Goal: Information Seeking & Learning: Learn about a topic

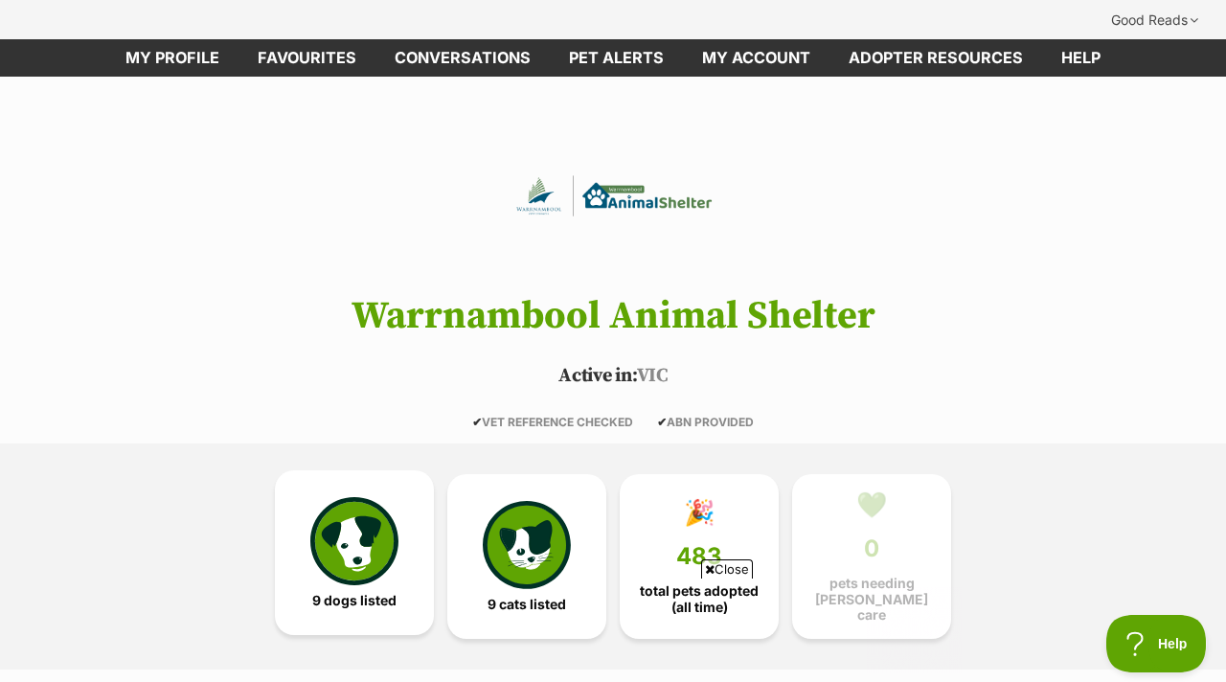
click at [403, 544] on link "9 dogs listed" at bounding box center [354, 552] width 159 height 165
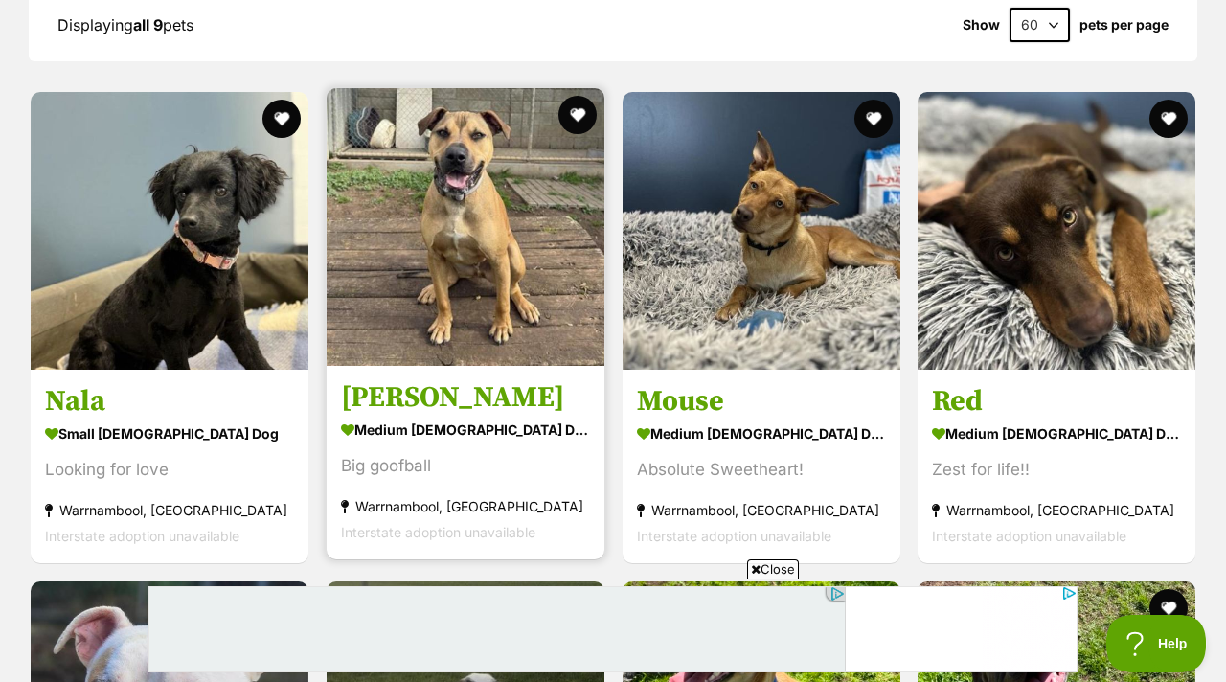
scroll to position [1882, 0]
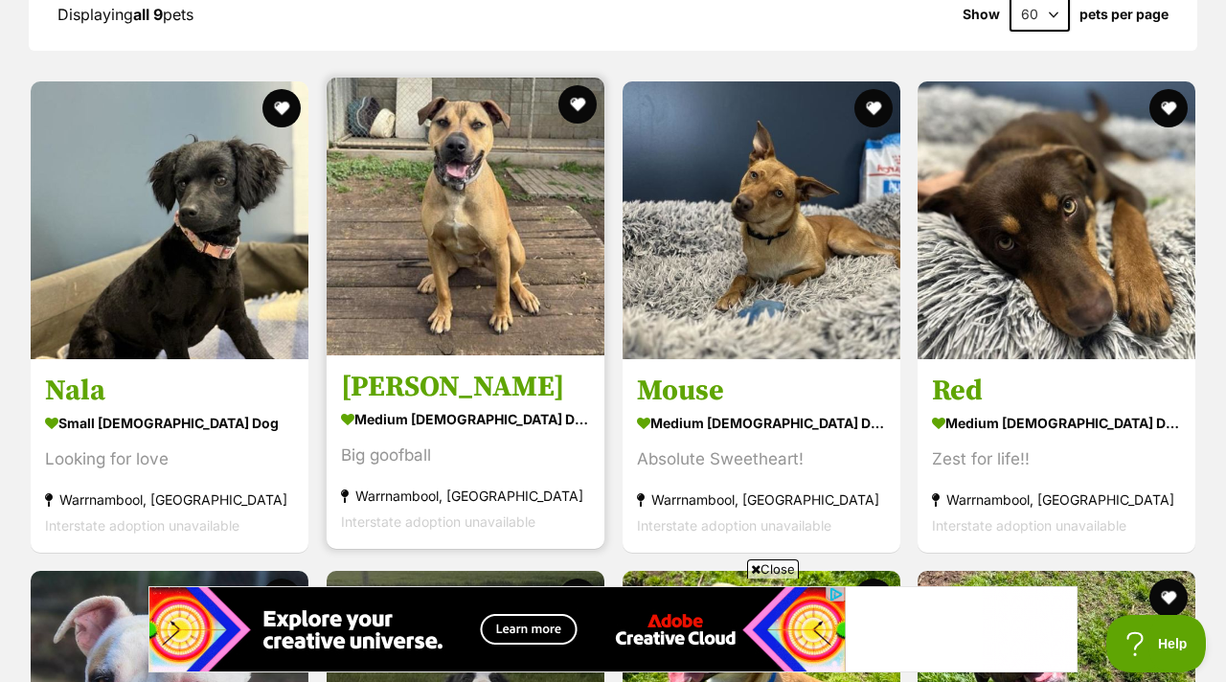
click at [466, 315] on div "Roger medium male Dog Big goofball Warrnambool, VIC Interstate adoption unavail…" at bounding box center [466, 313] width 282 height 475
click at [471, 297] on img at bounding box center [466, 217] width 278 height 278
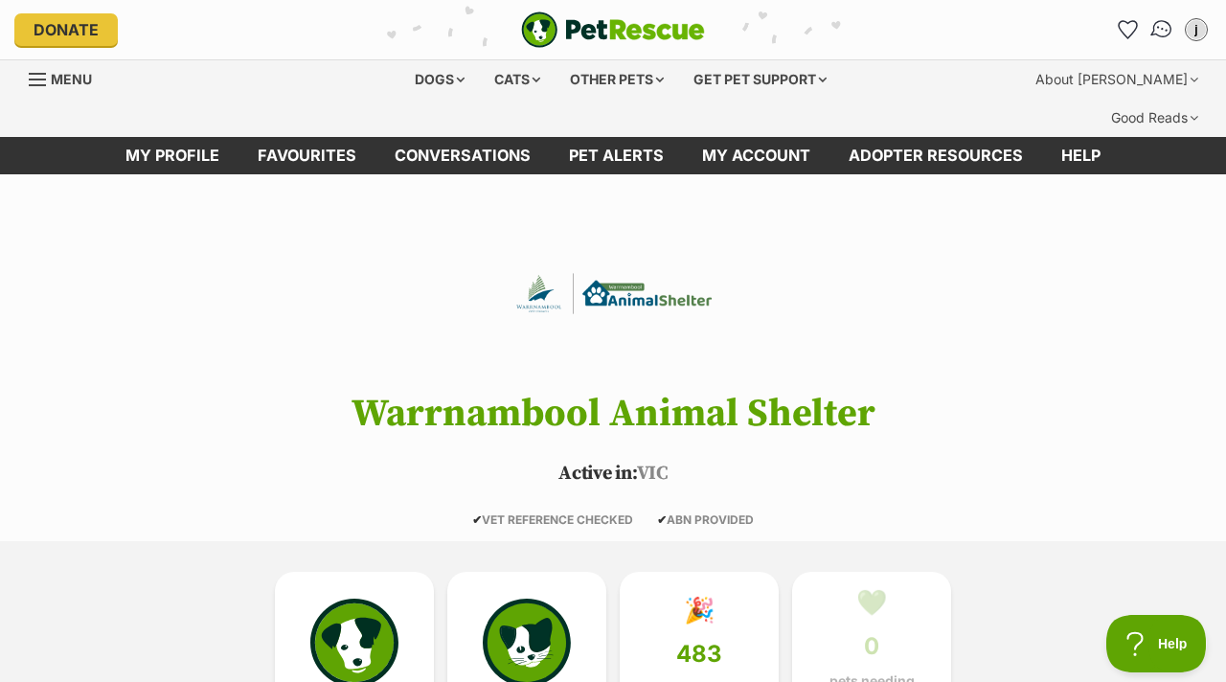
click at [1155, 37] on img "Conversations" at bounding box center [1162, 29] width 26 height 25
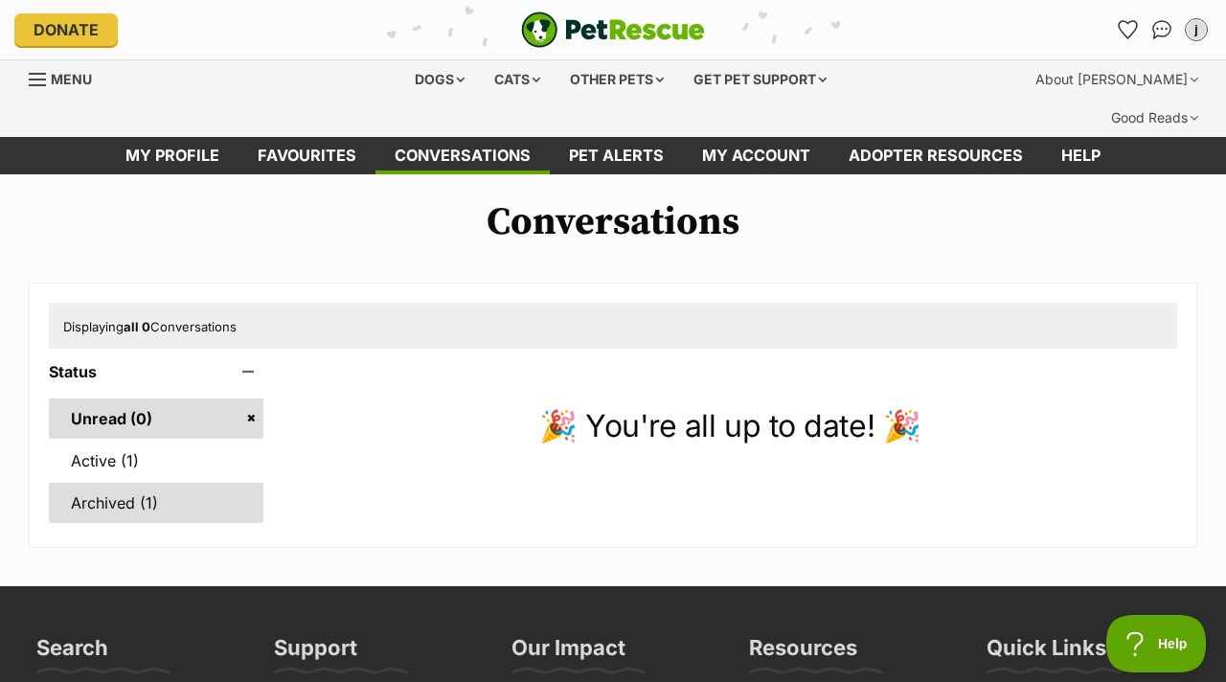
click at [217, 483] on link "Archived (1)" at bounding box center [156, 503] width 215 height 40
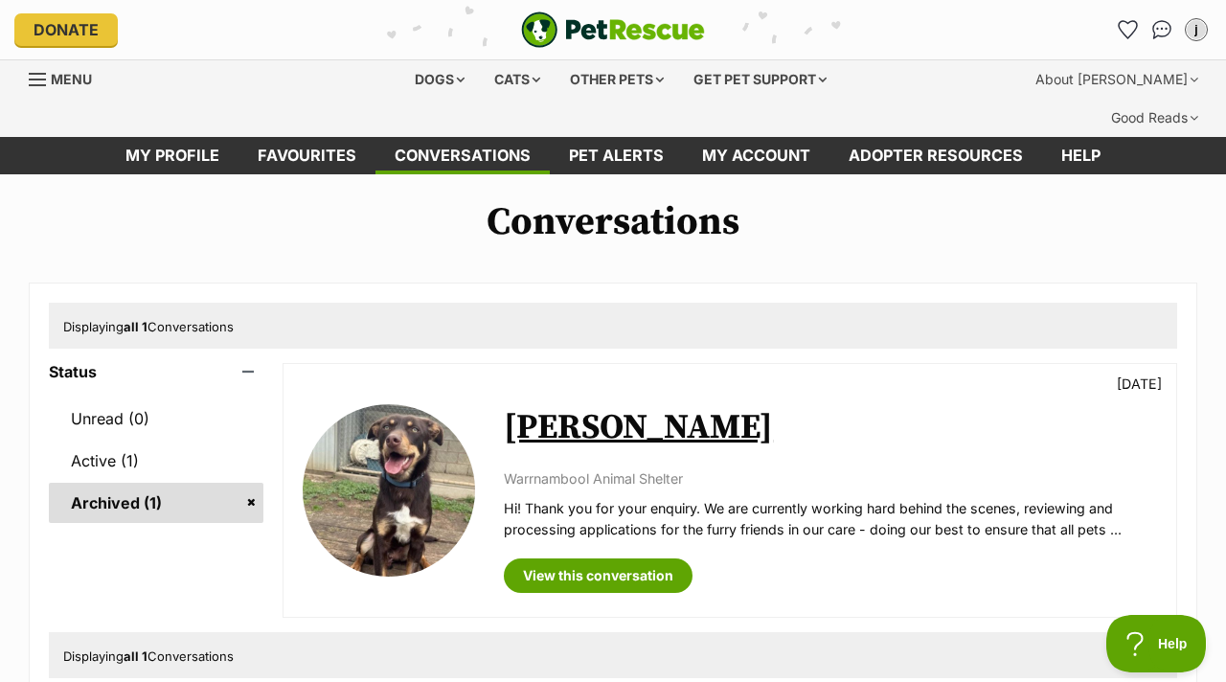
click at [217, 483] on link "Archived (1)" at bounding box center [156, 503] width 215 height 40
click at [574, 423] on div "[PERSON_NAME] [DATE] Warrnambool Animal Shelter Hi! Thank you for your enquiry.…" at bounding box center [830, 490] width 653 height 205
click at [558, 558] on link "View this conversation" at bounding box center [598, 575] width 189 height 34
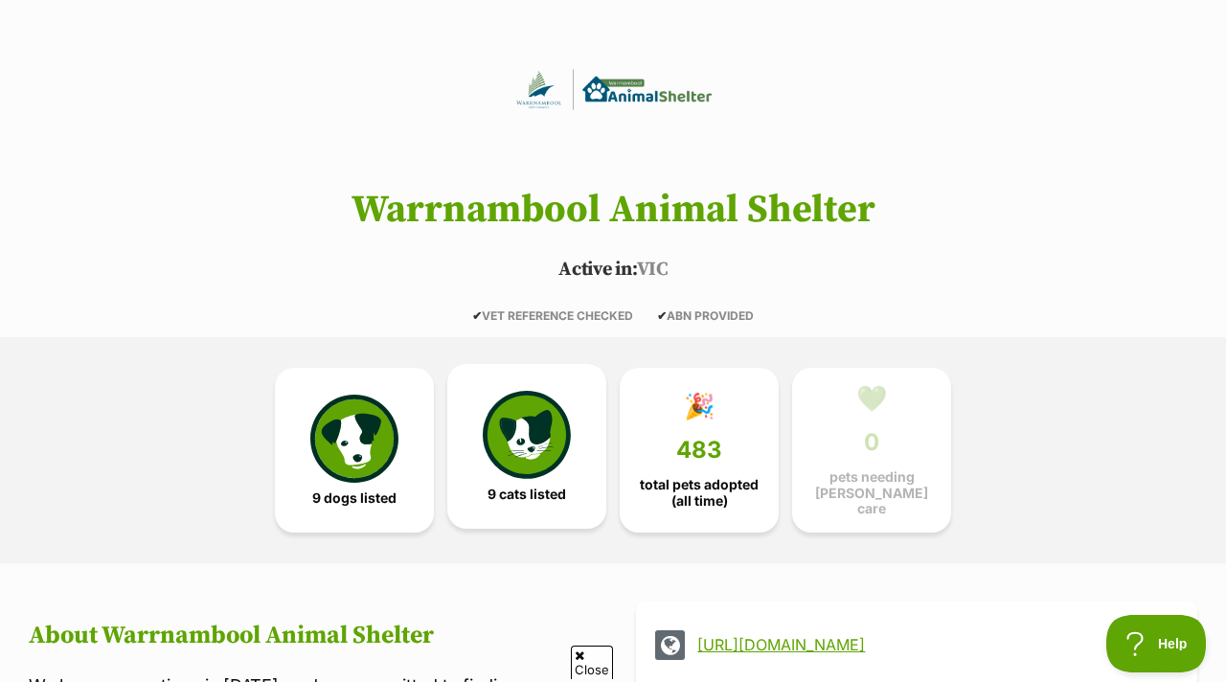
click at [458, 389] on link "9 cats listed" at bounding box center [526, 446] width 159 height 165
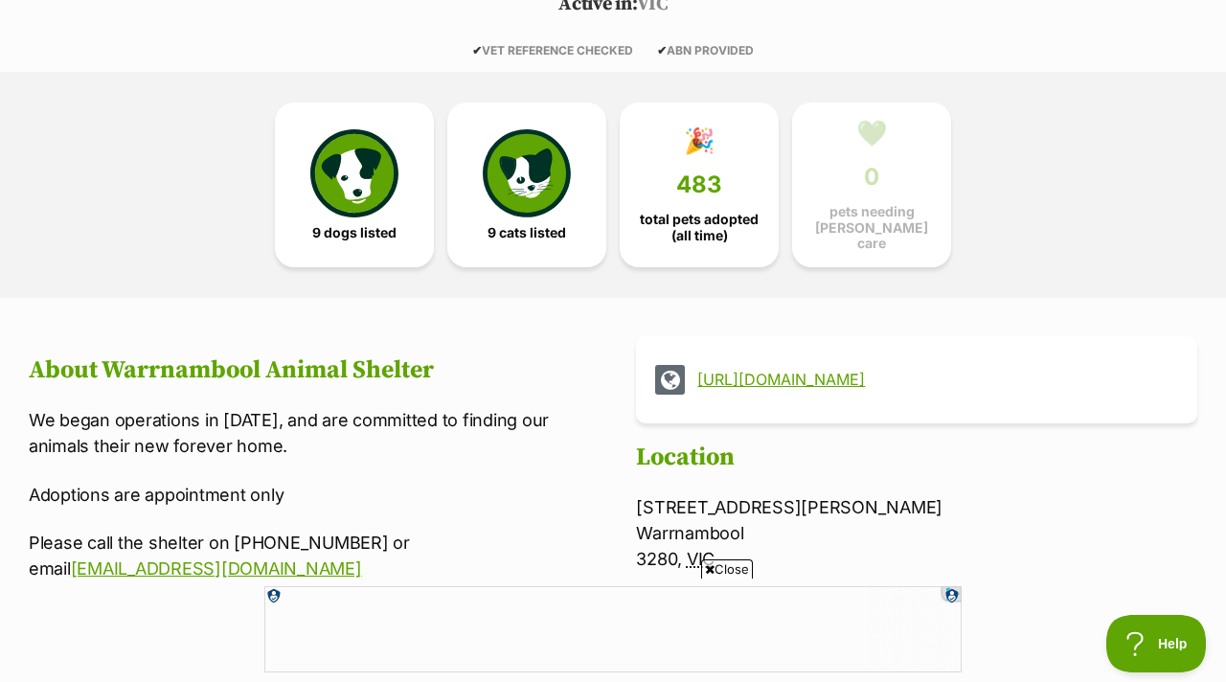
scroll to position [461, 0]
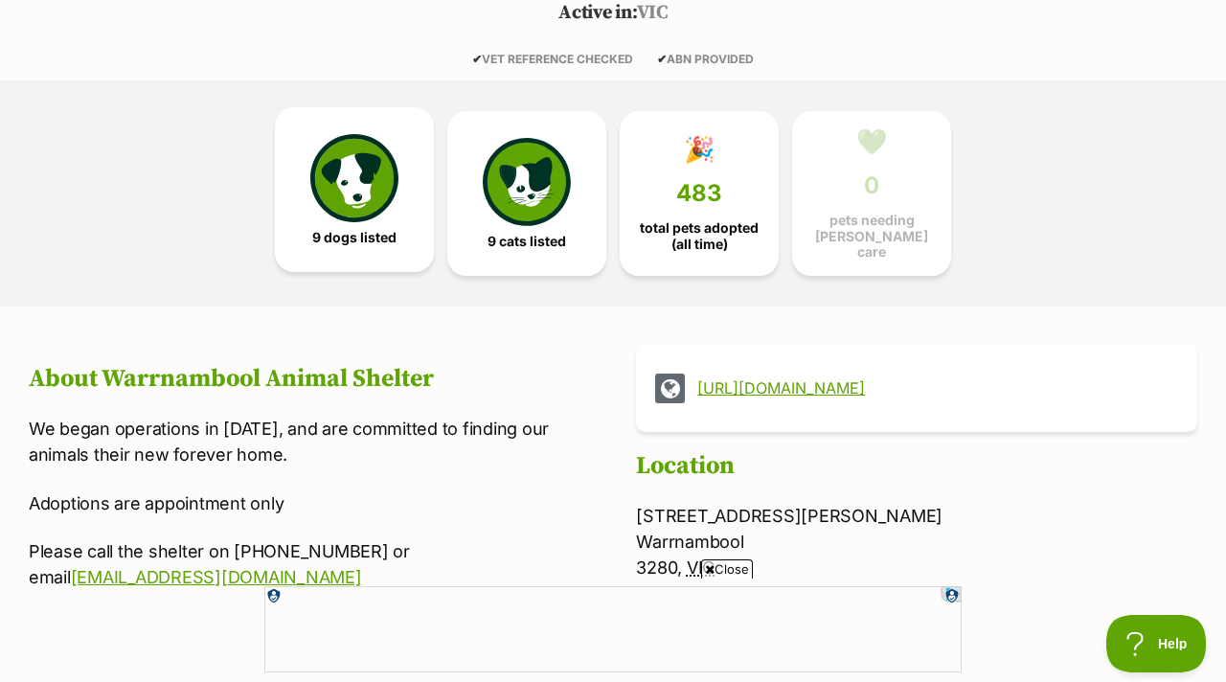
click at [374, 180] on link "9 dogs listed" at bounding box center [354, 189] width 159 height 165
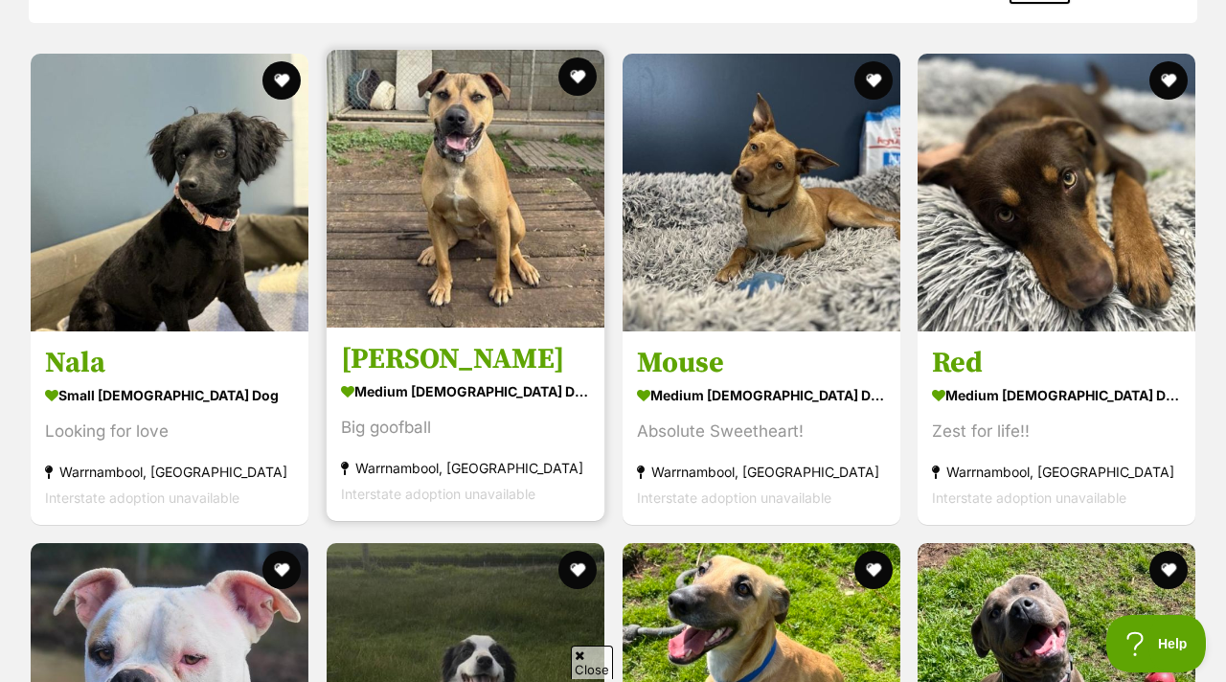
scroll to position [1911, 0]
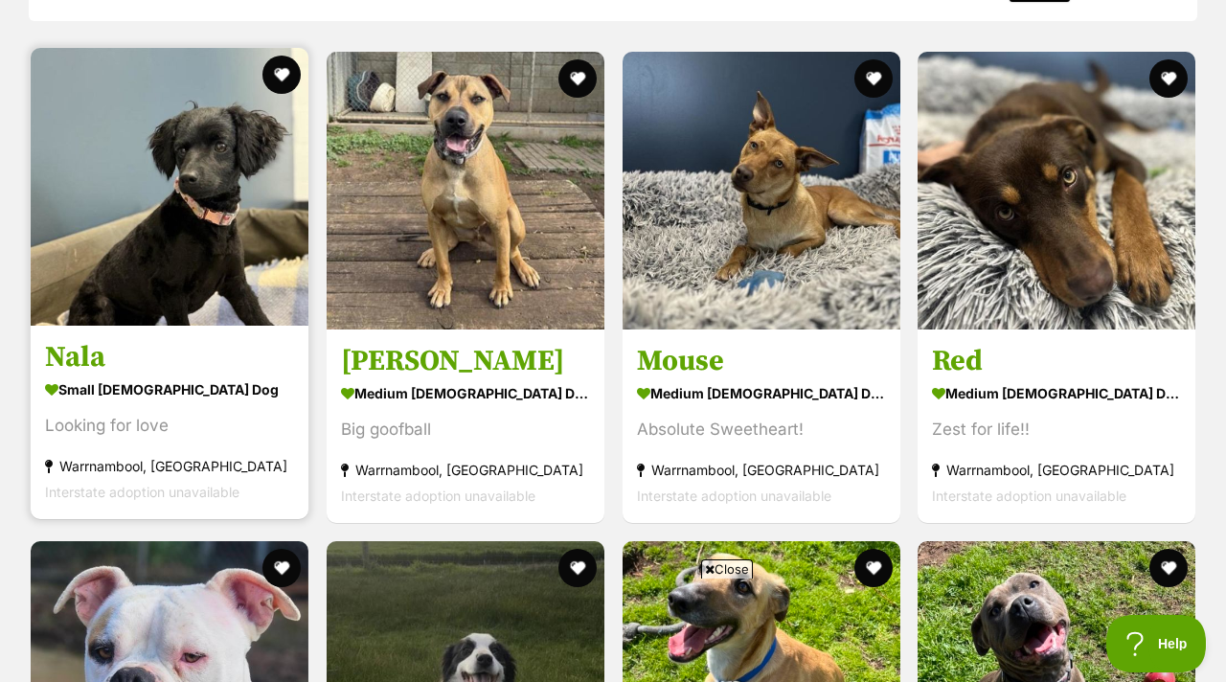
click at [281, 168] on img at bounding box center [170, 187] width 278 height 278
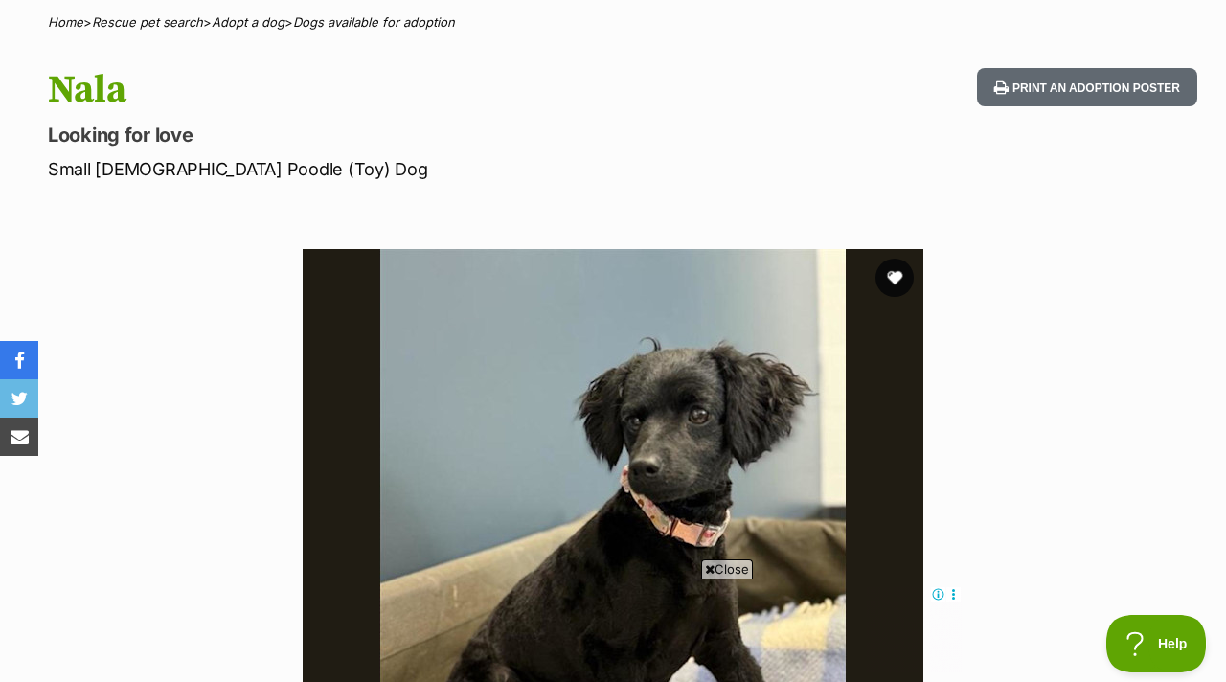
scroll to position [186, 0]
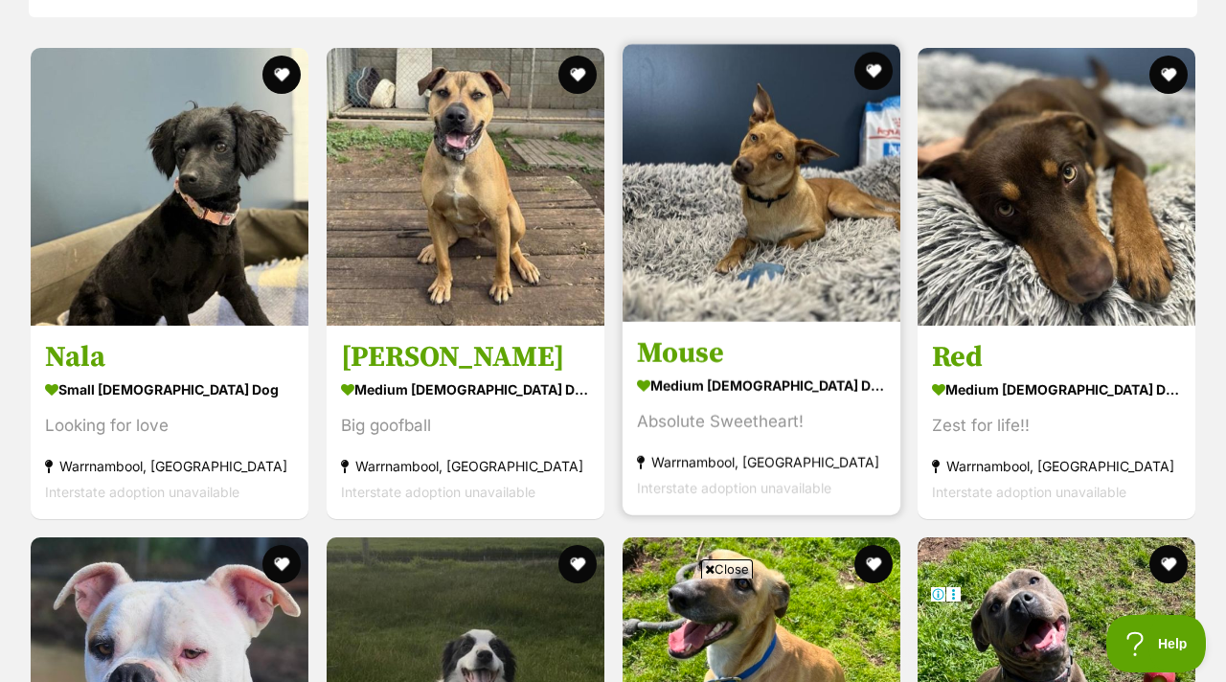
click at [662, 210] on img at bounding box center [761, 183] width 278 height 278
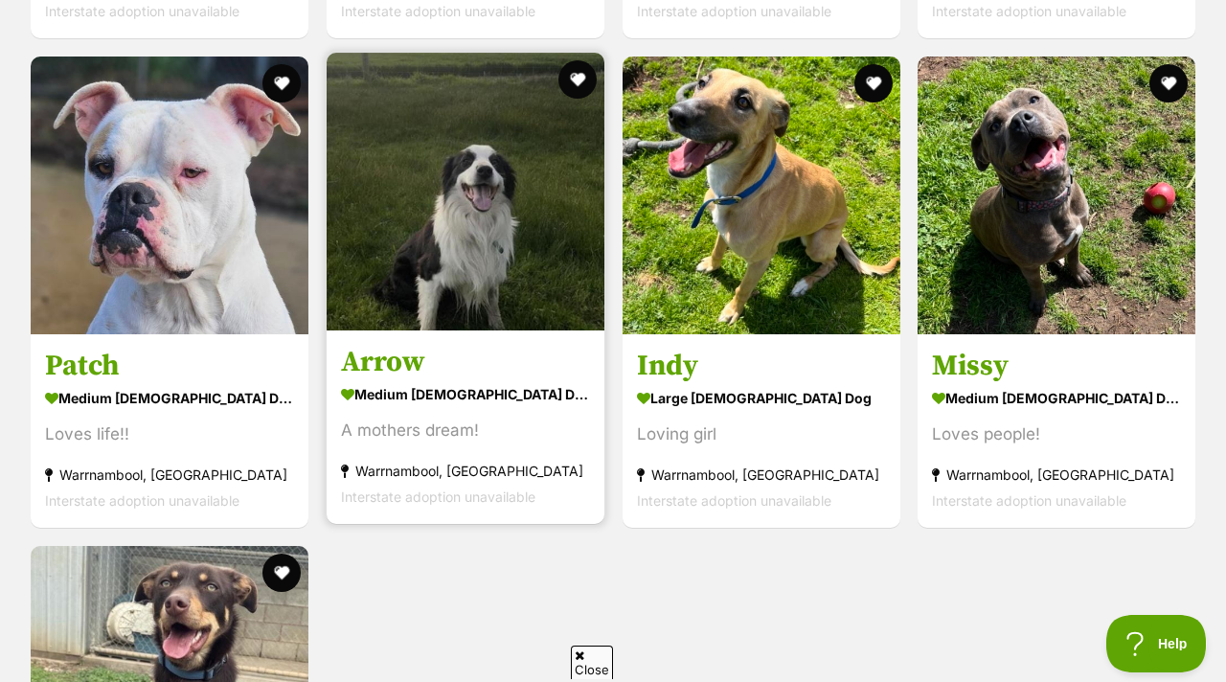
click at [349, 122] on img at bounding box center [466, 192] width 278 height 278
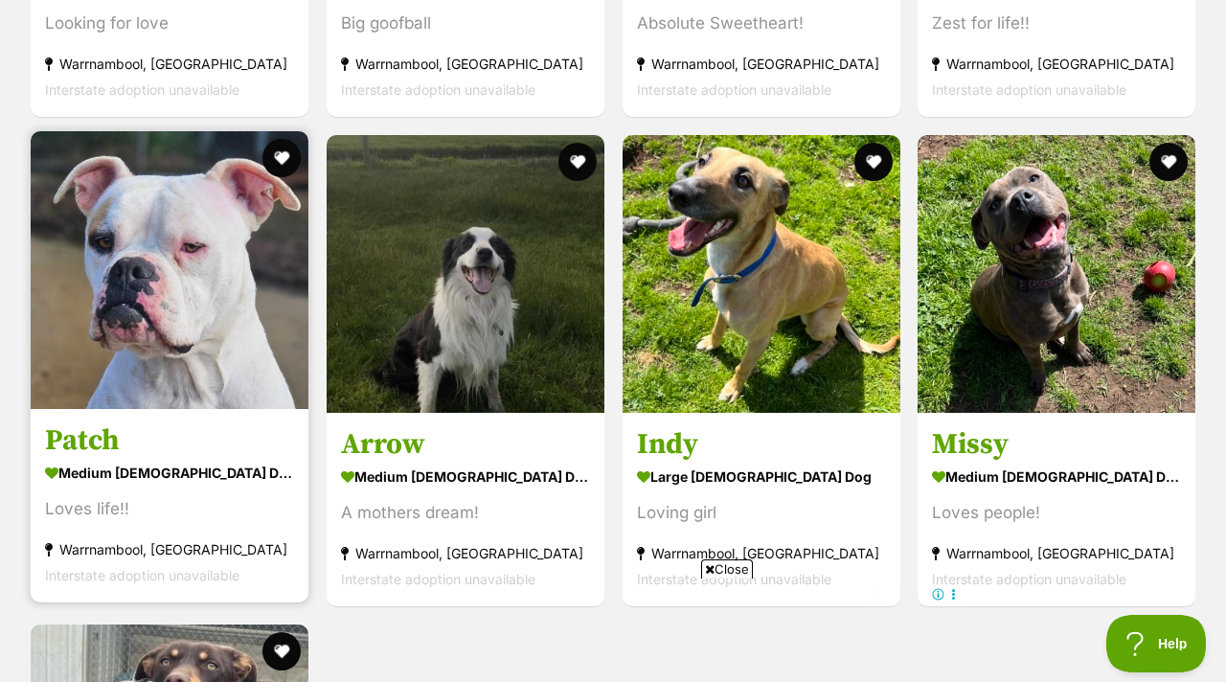
scroll to position [2322, 0]
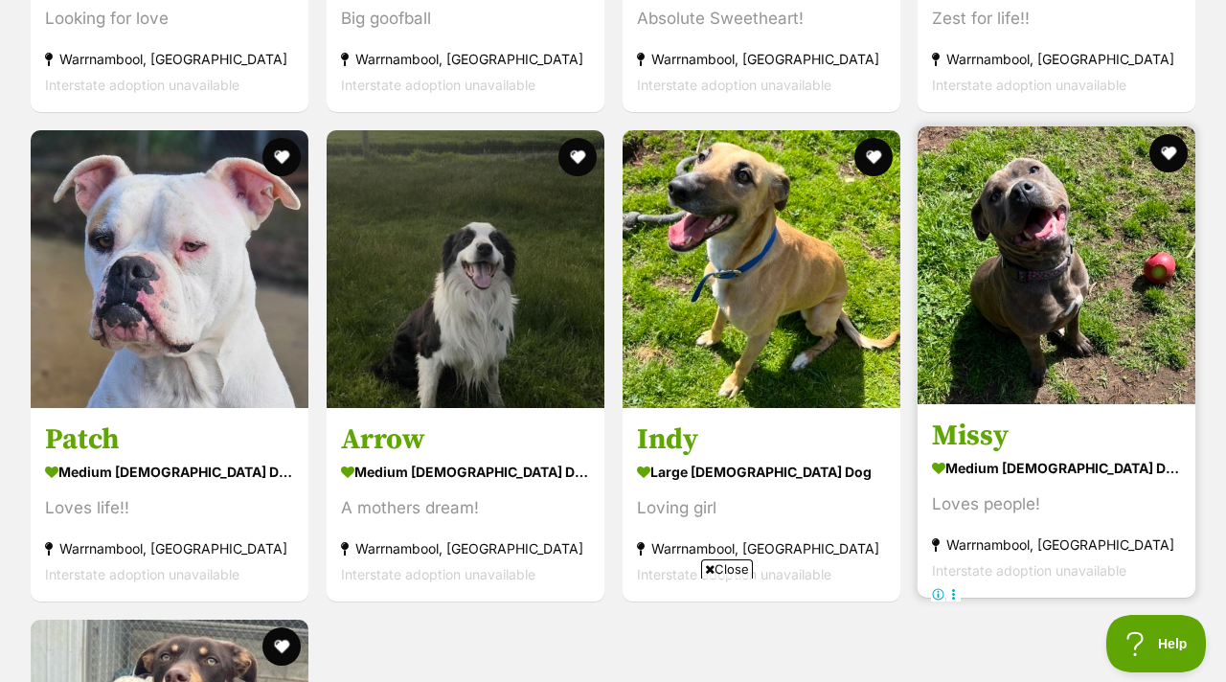
click at [956, 292] on img at bounding box center [1056, 265] width 278 height 278
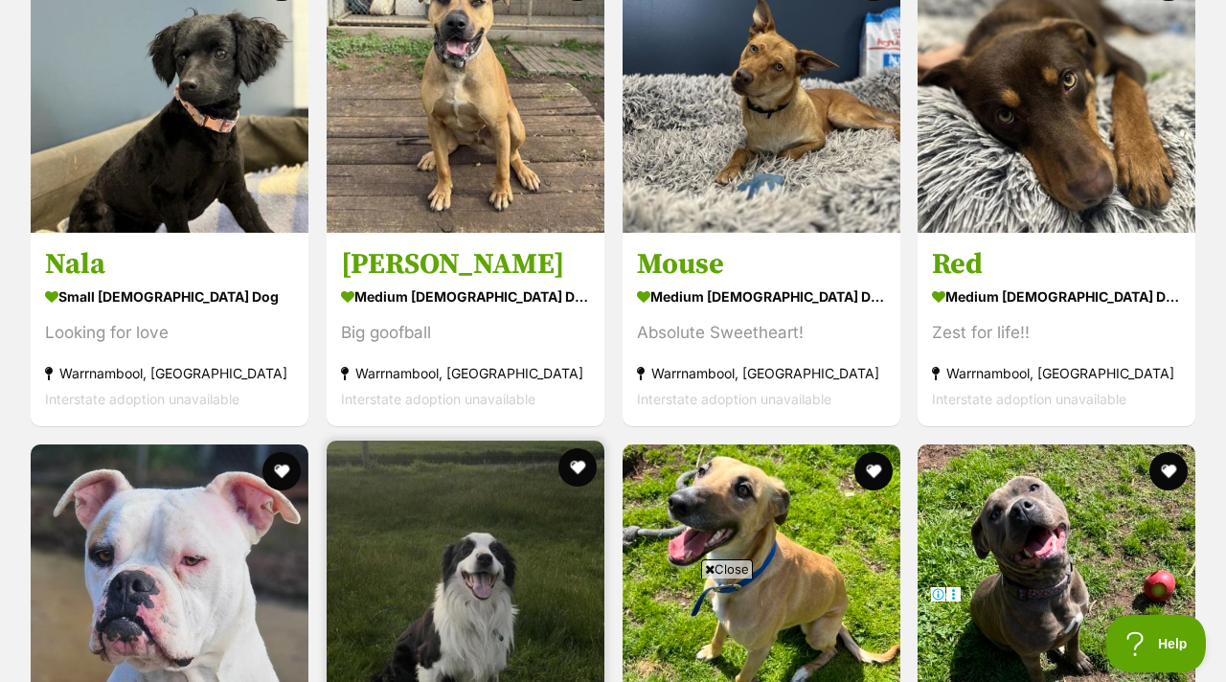
scroll to position [2002, 0]
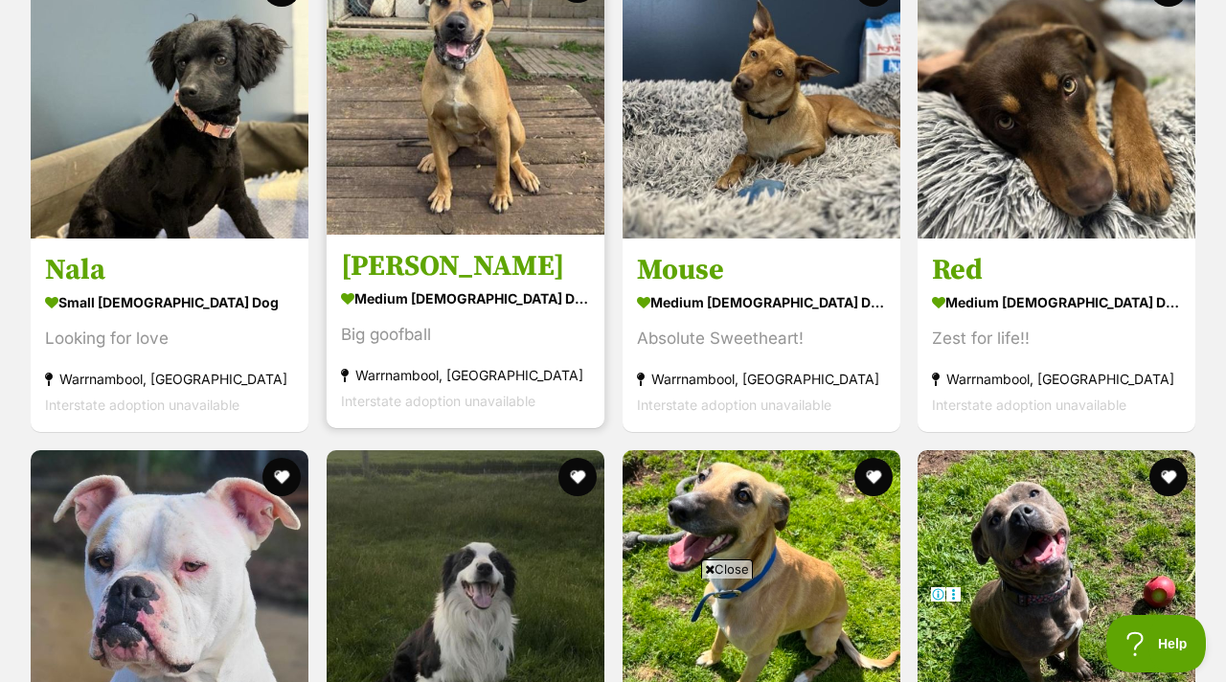
click at [424, 180] on img at bounding box center [466, 96] width 278 height 278
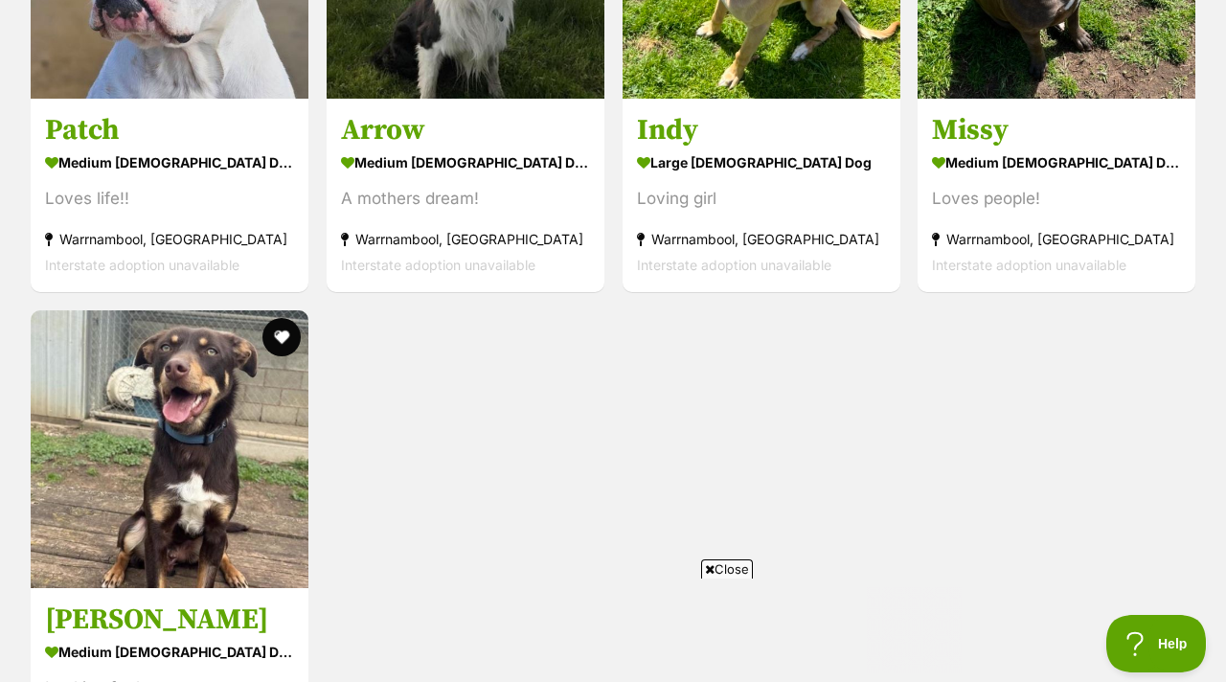
scroll to position [2677, 0]
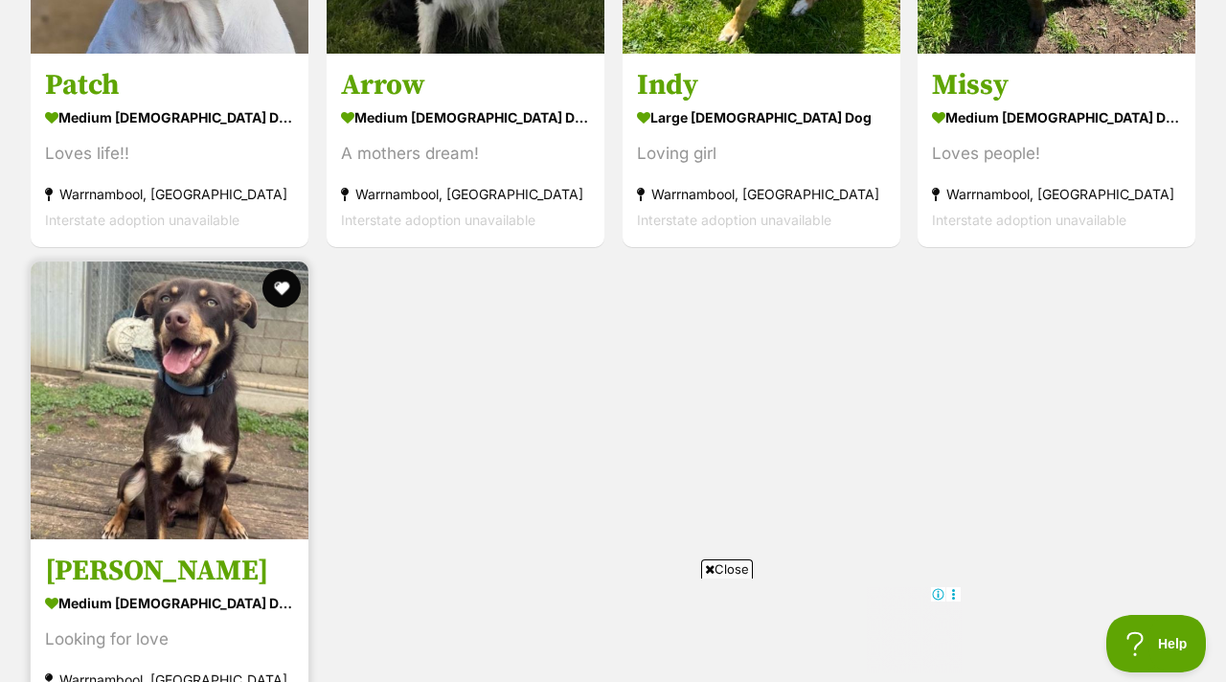
click at [219, 286] on img at bounding box center [170, 400] width 278 height 278
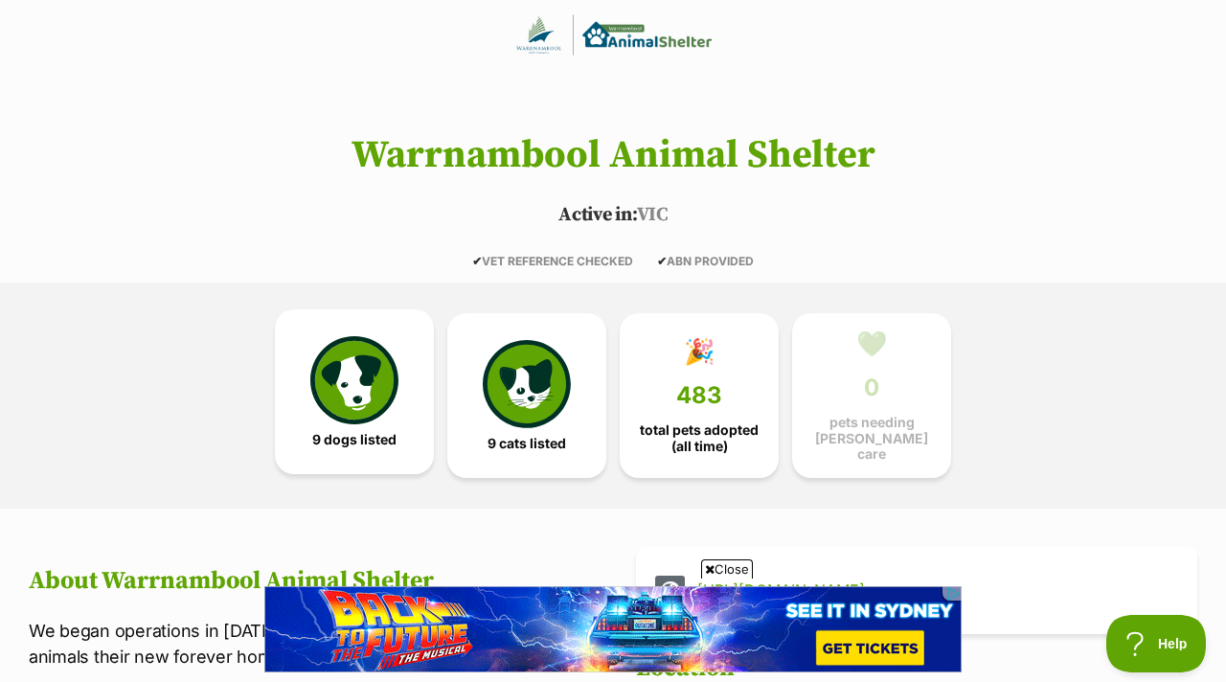
scroll to position [256, 0]
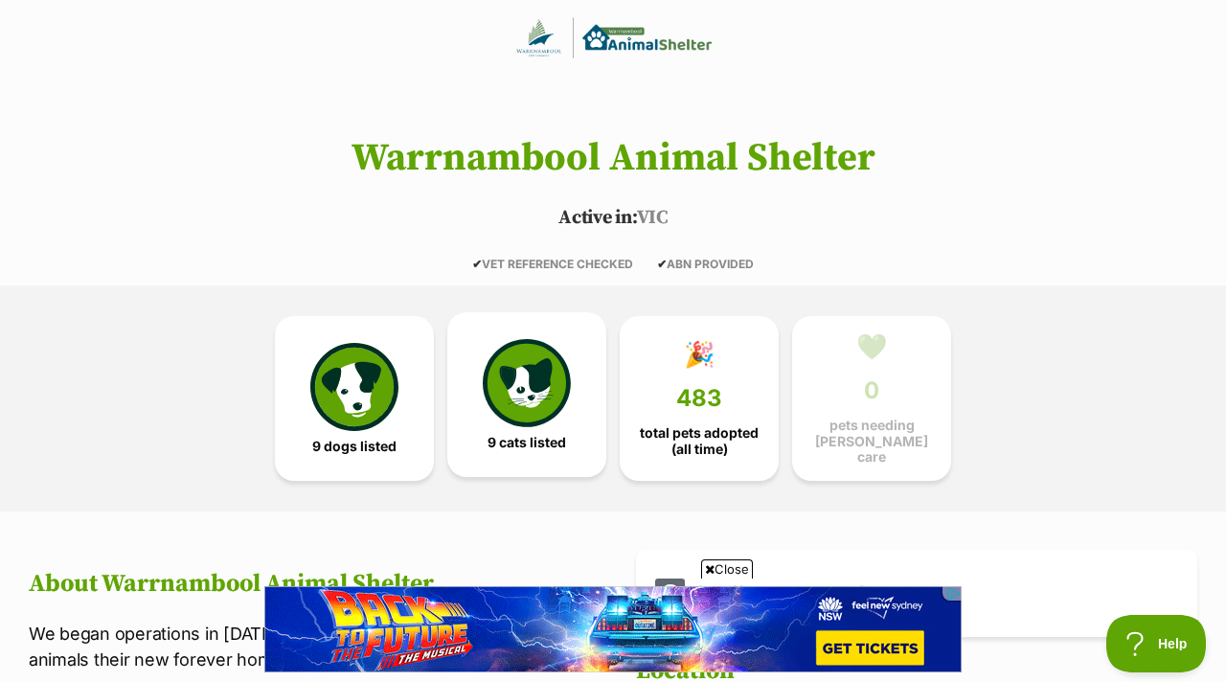
click at [478, 384] on link "9 cats listed" at bounding box center [526, 394] width 159 height 165
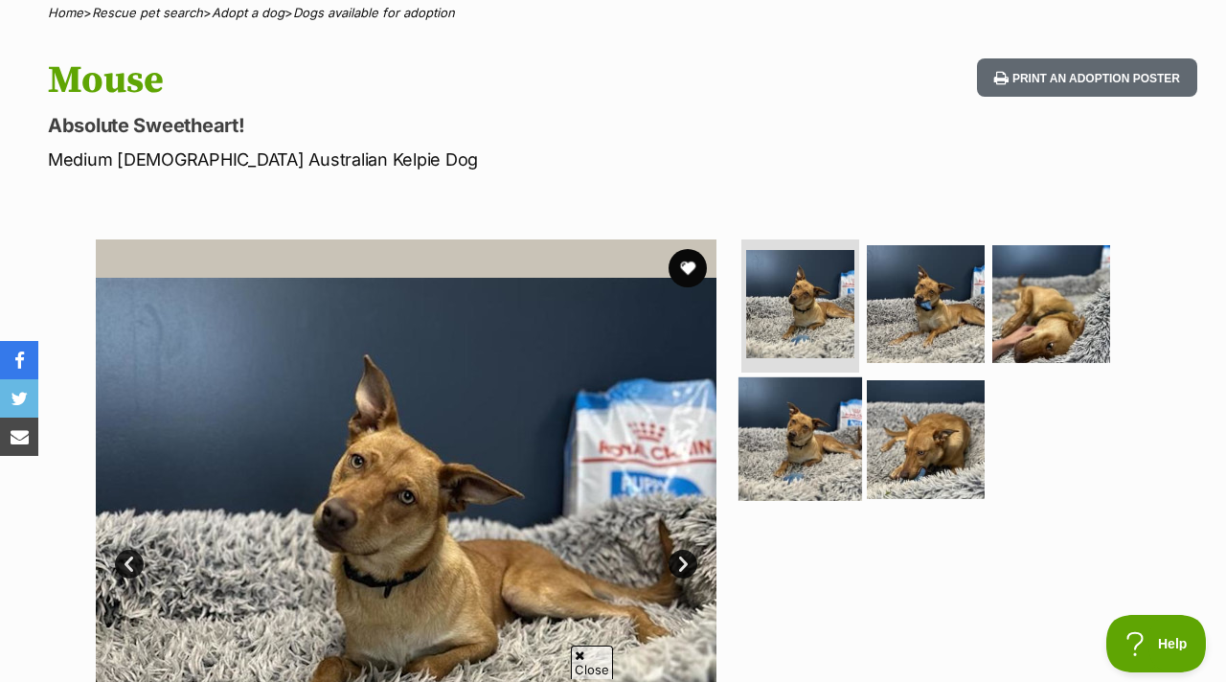
scroll to position [191, 0]
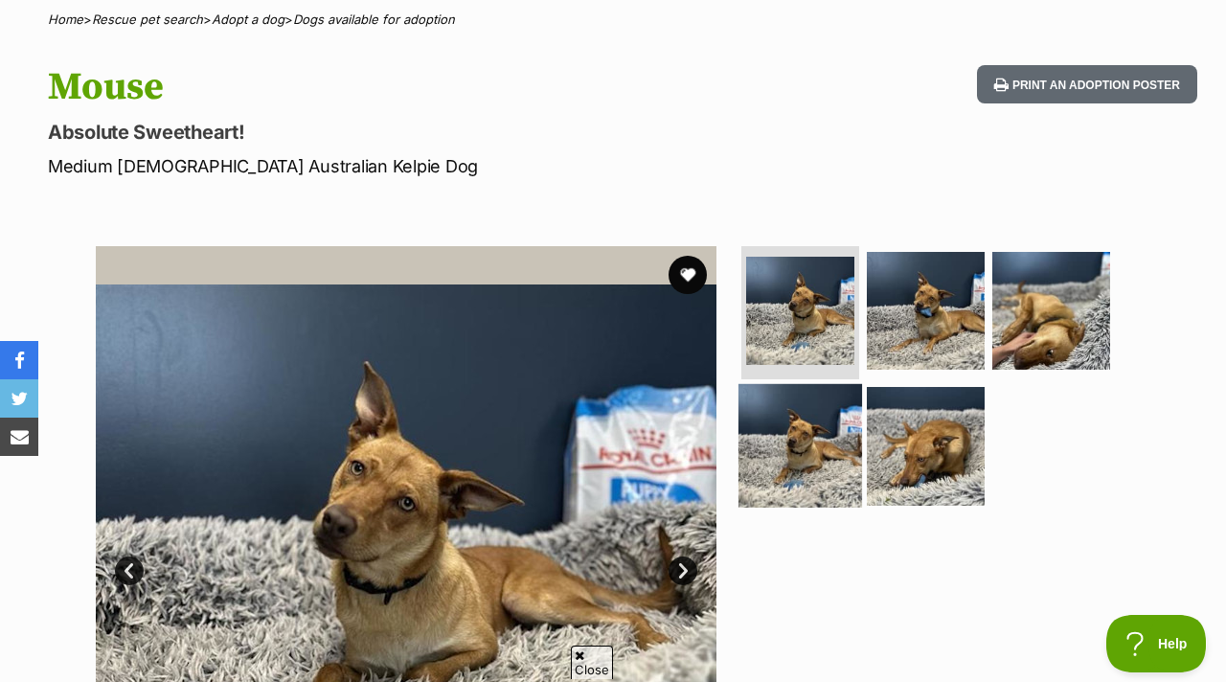
click at [763, 384] on img at bounding box center [800, 446] width 124 height 124
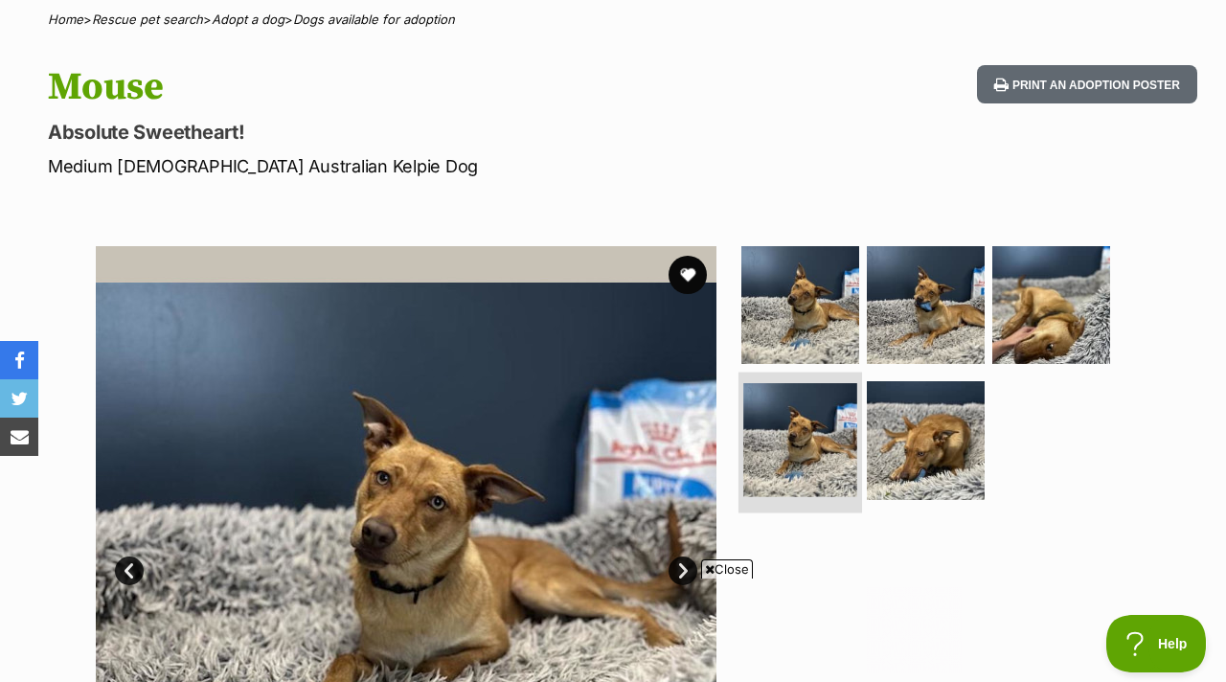
scroll to position [0, 0]
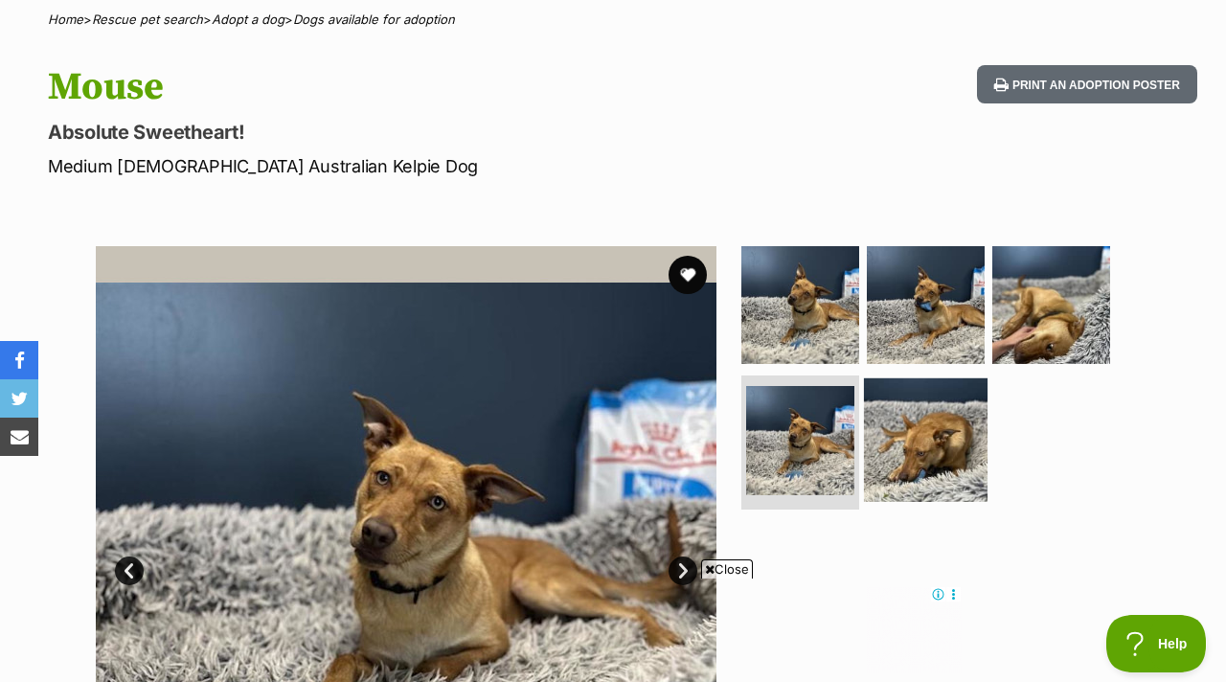
click at [871, 379] on img at bounding box center [926, 440] width 124 height 124
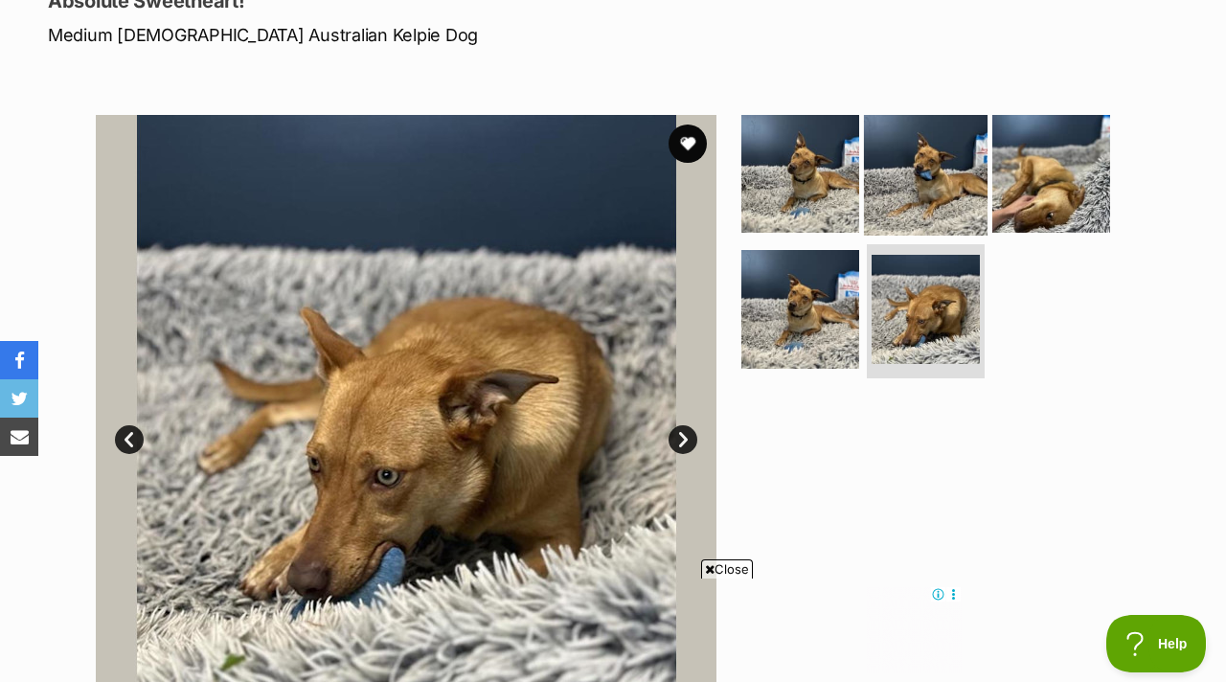
scroll to position [215, 0]
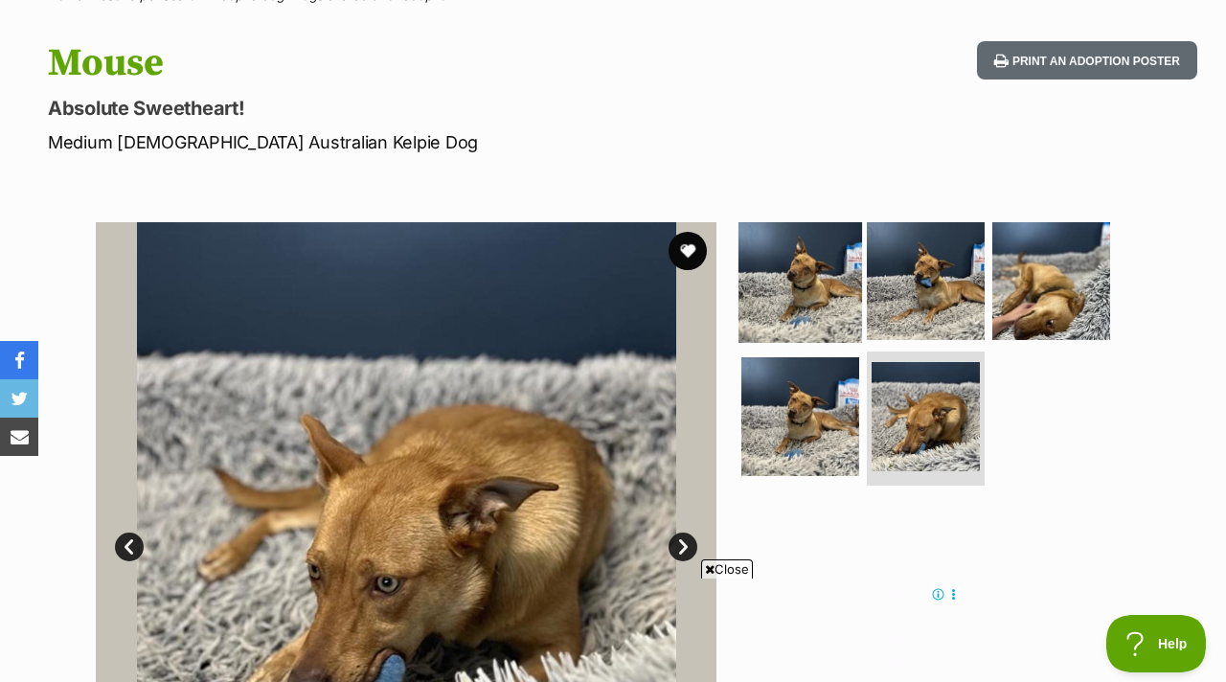
click at [787, 235] on img at bounding box center [800, 280] width 124 height 124
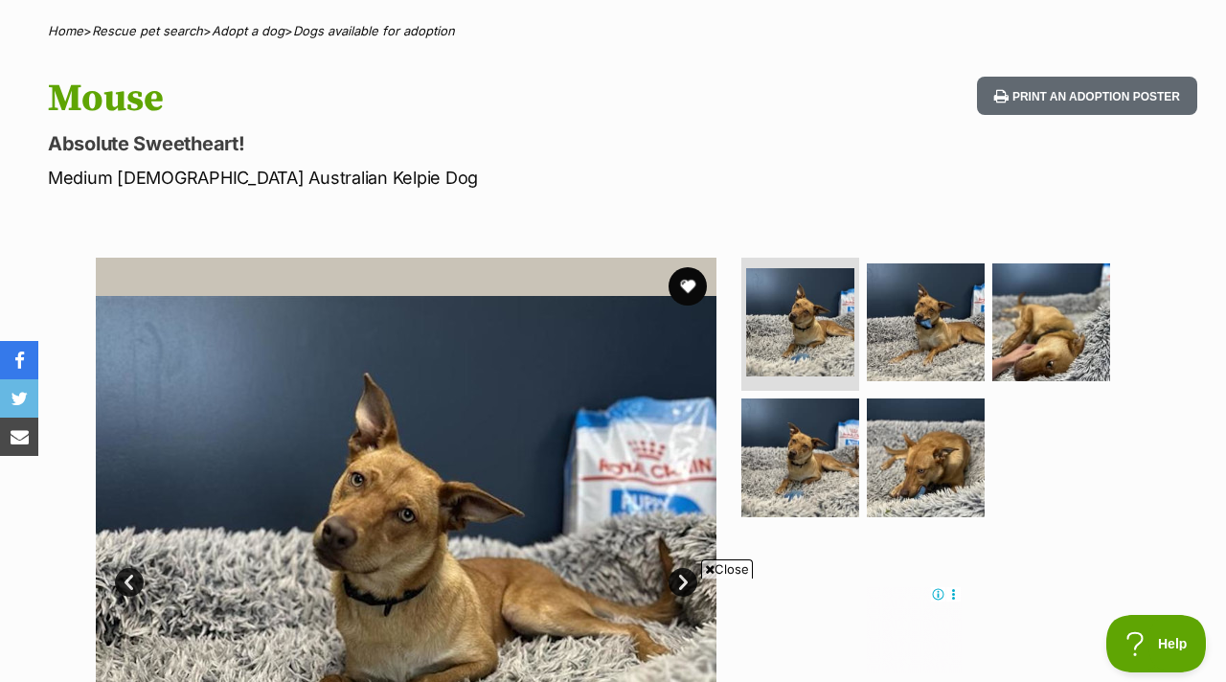
scroll to position [179, 0]
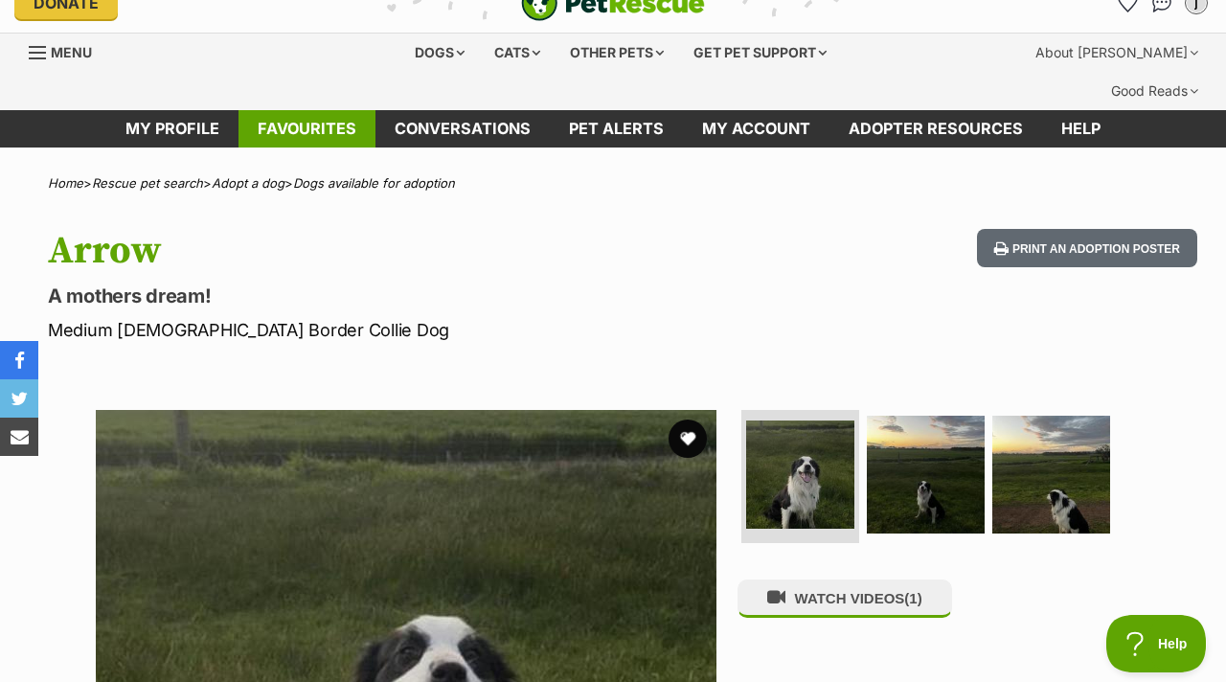
scroll to position [29, 0]
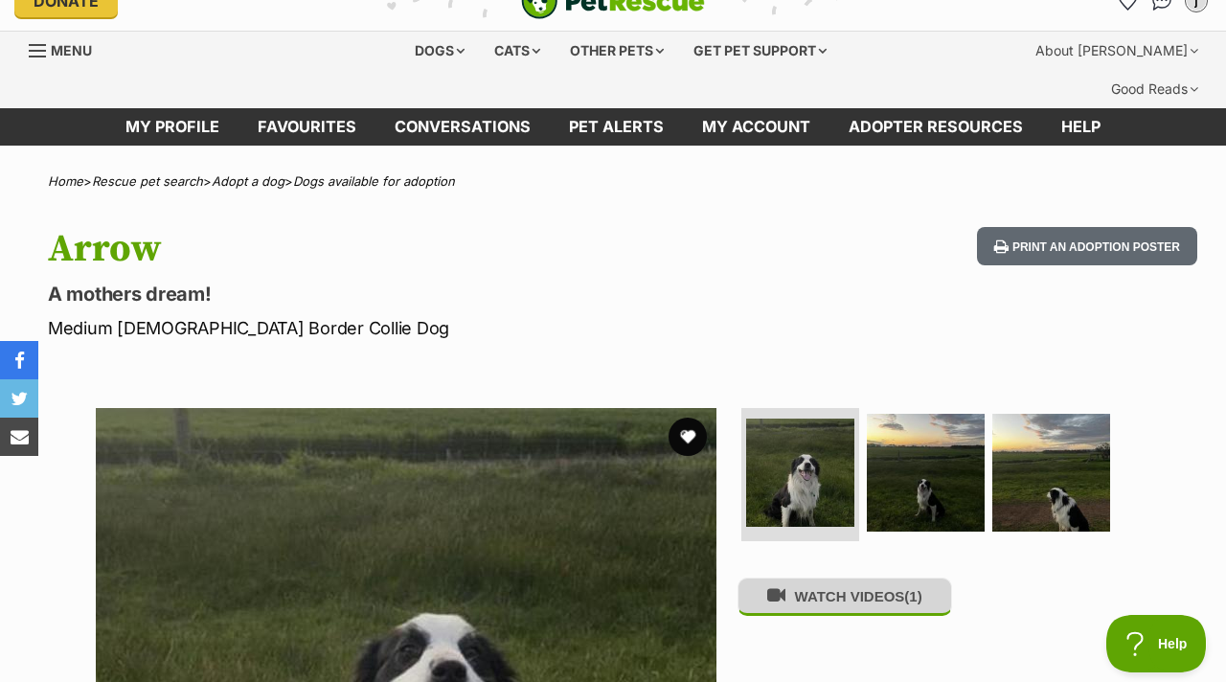
click at [776, 586] on icon at bounding box center [776, 595] width 18 height 18
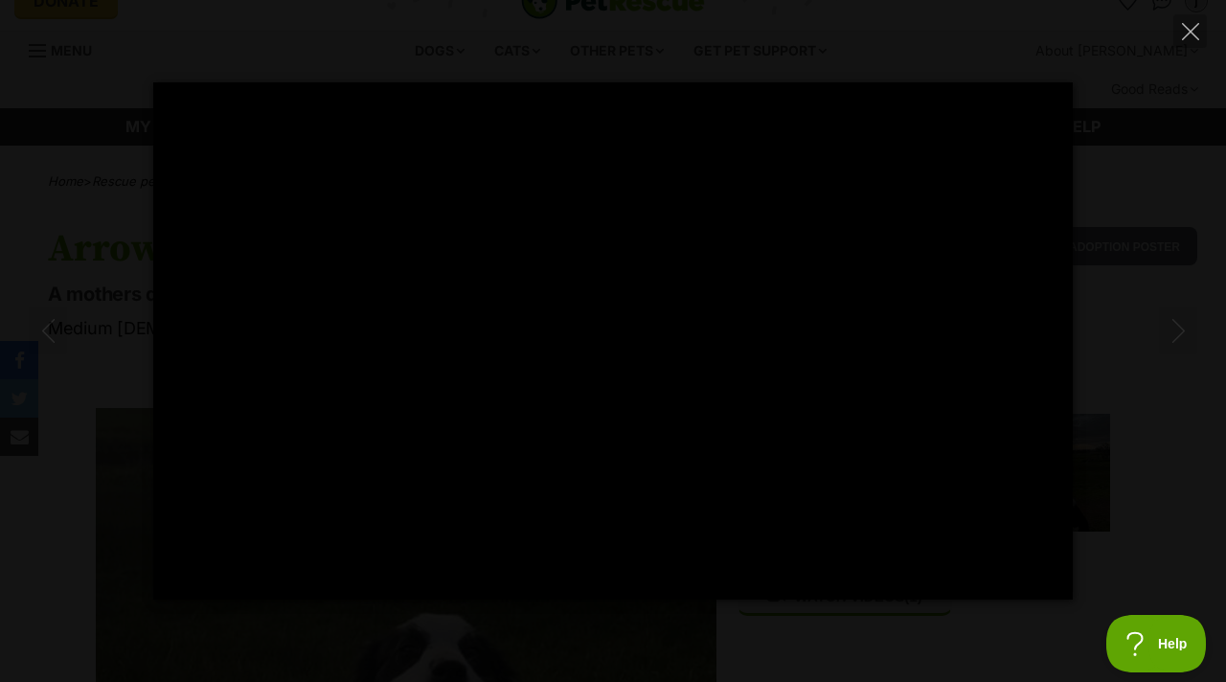
scroll to position [0, 0]
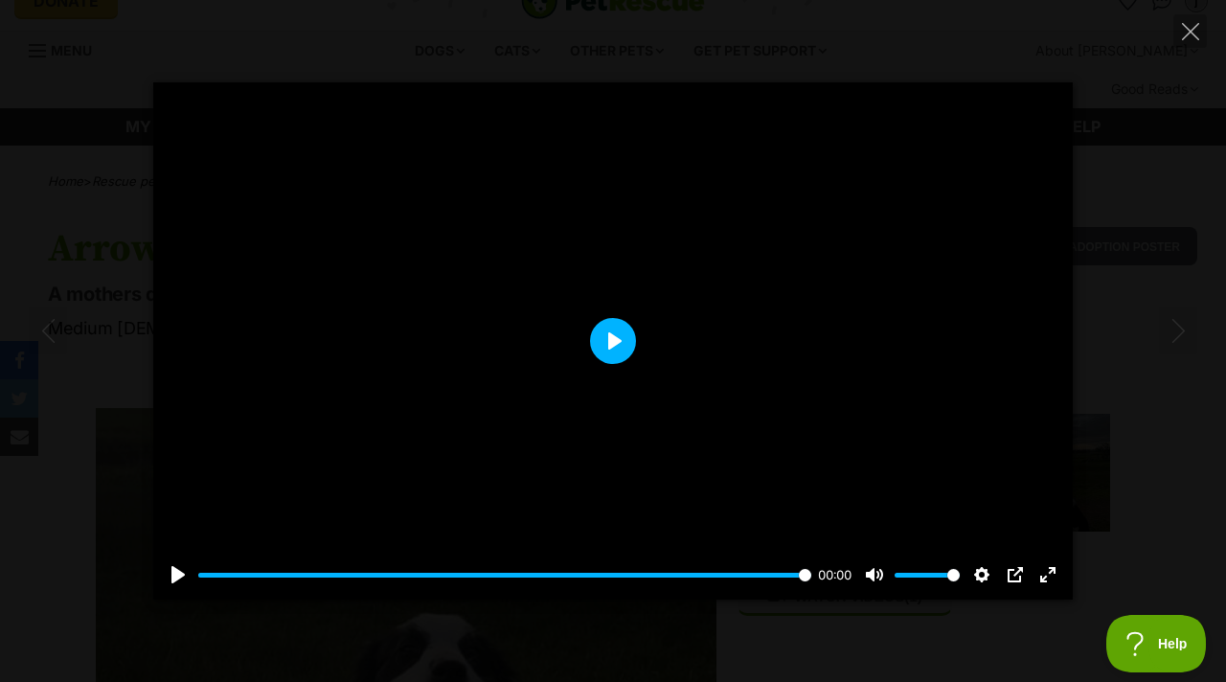
click at [603, 349] on button "Play" at bounding box center [613, 341] width 46 height 46
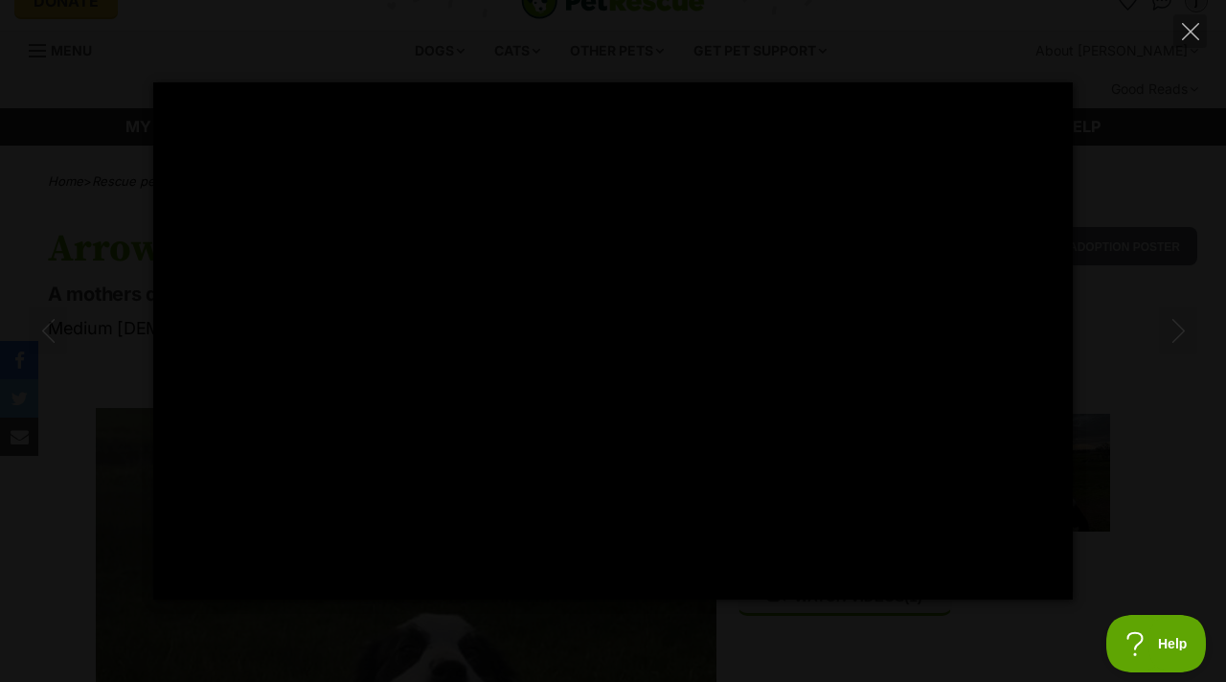
click at [107, 200] on div "Pause Play % buffered 00:28 -00:11 Unmute Mute Disable captions Enable captions…" at bounding box center [613, 340] width 1226 height 517
type input "63.06"
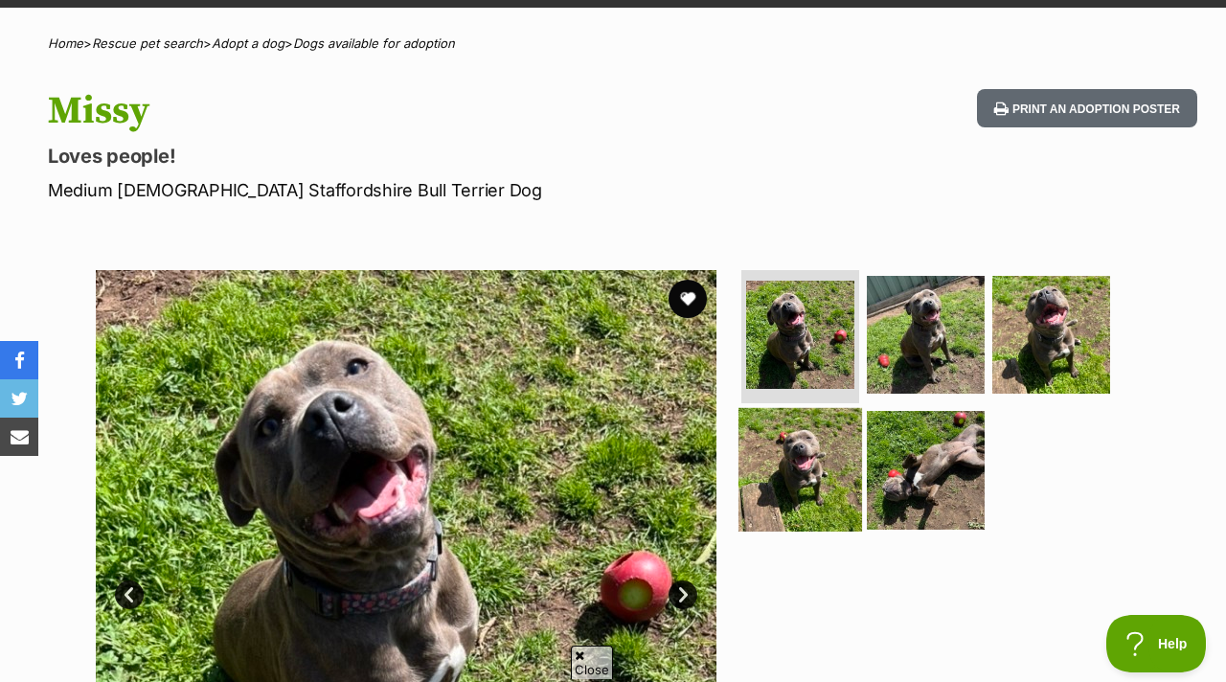
click at [821, 442] on img at bounding box center [800, 470] width 124 height 124
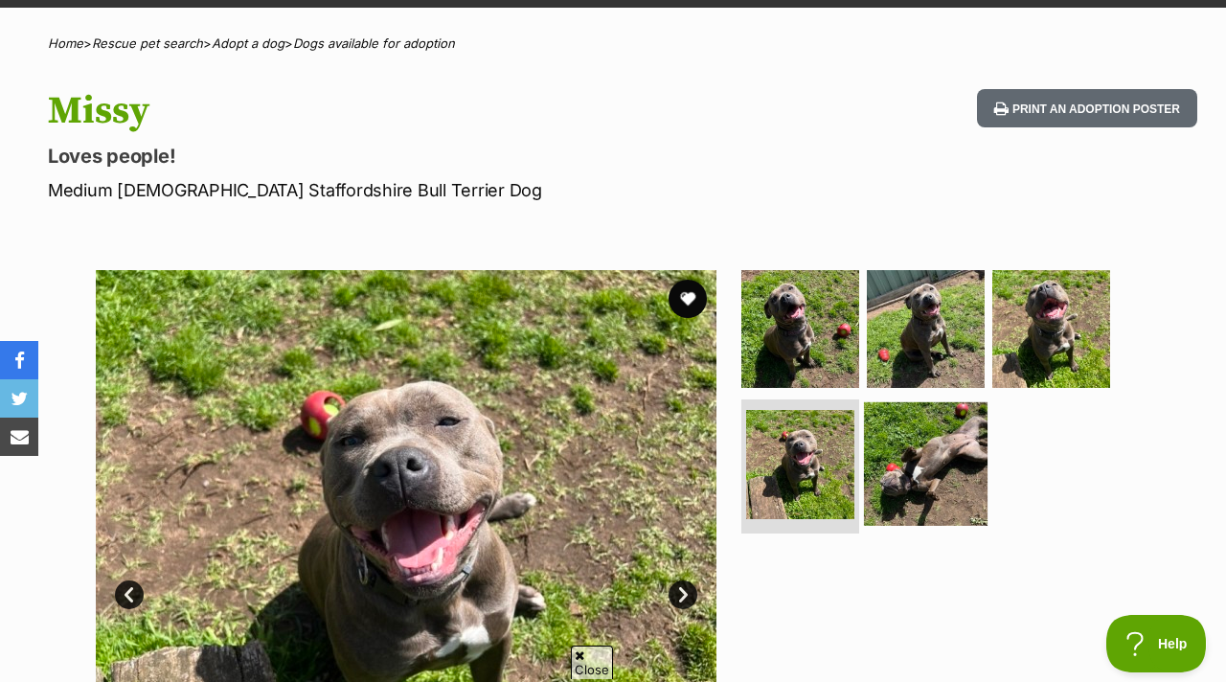
click at [925, 431] on img at bounding box center [926, 464] width 124 height 124
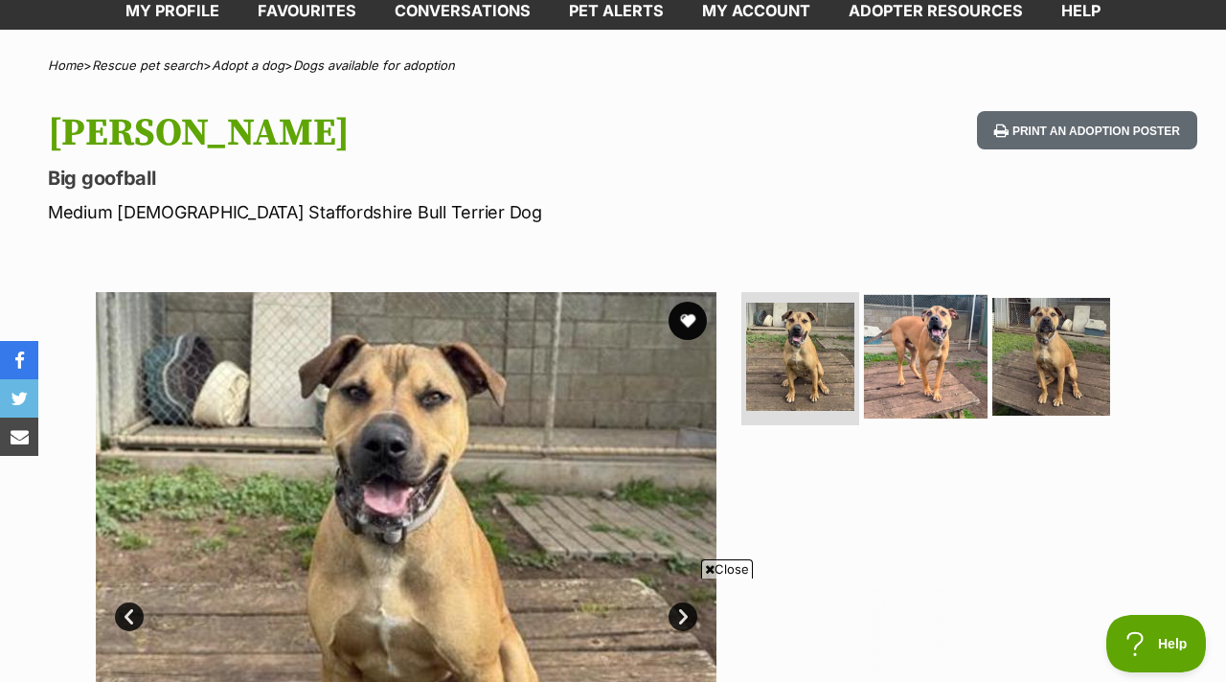
click at [915, 374] on img at bounding box center [926, 356] width 124 height 124
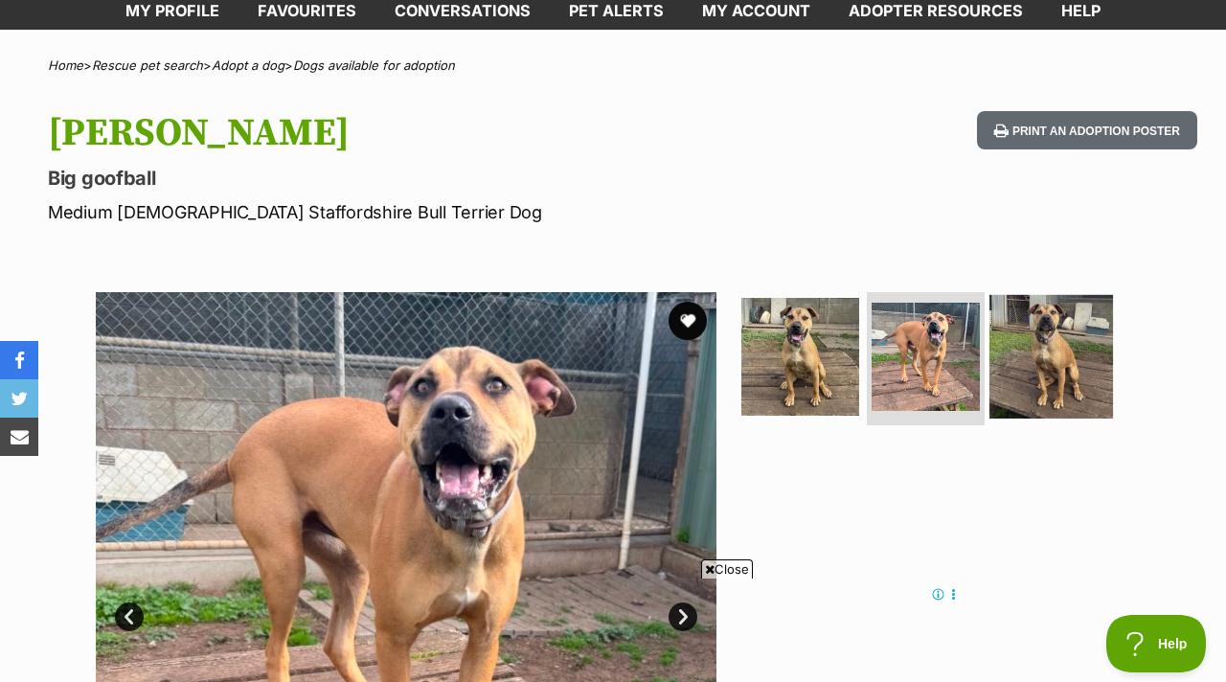
click at [1079, 322] on img at bounding box center [1051, 356] width 124 height 124
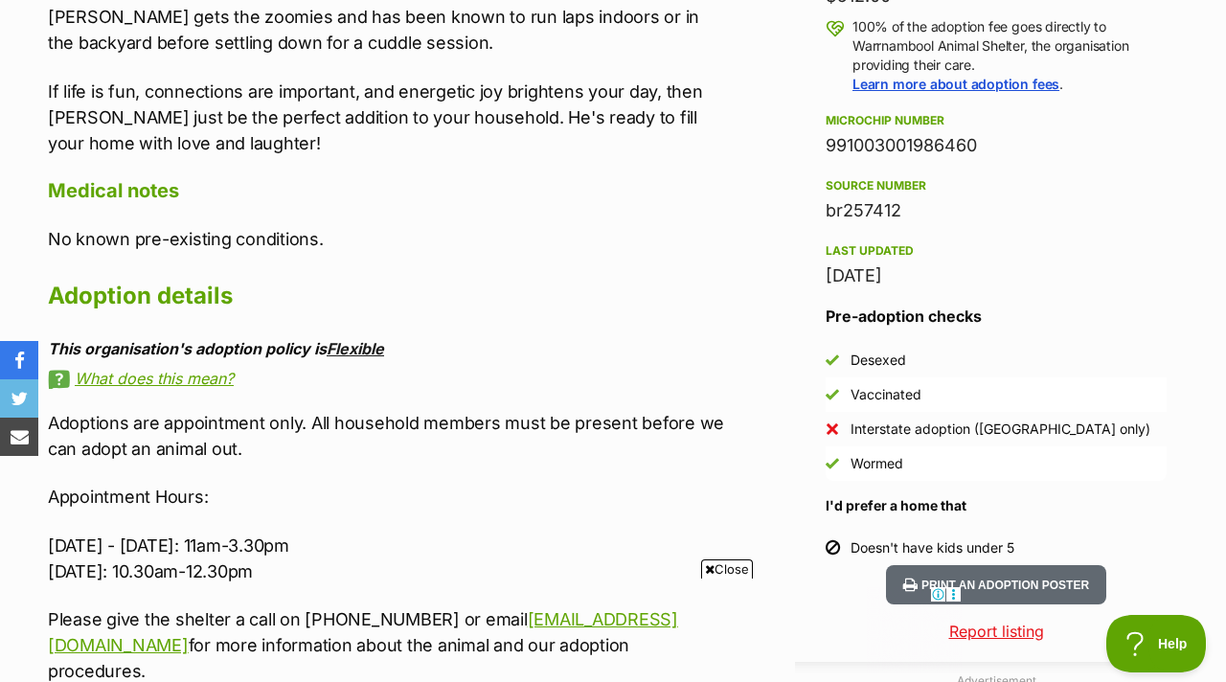
click at [360, 339] on link "Flexible" at bounding box center [355, 348] width 57 height 19
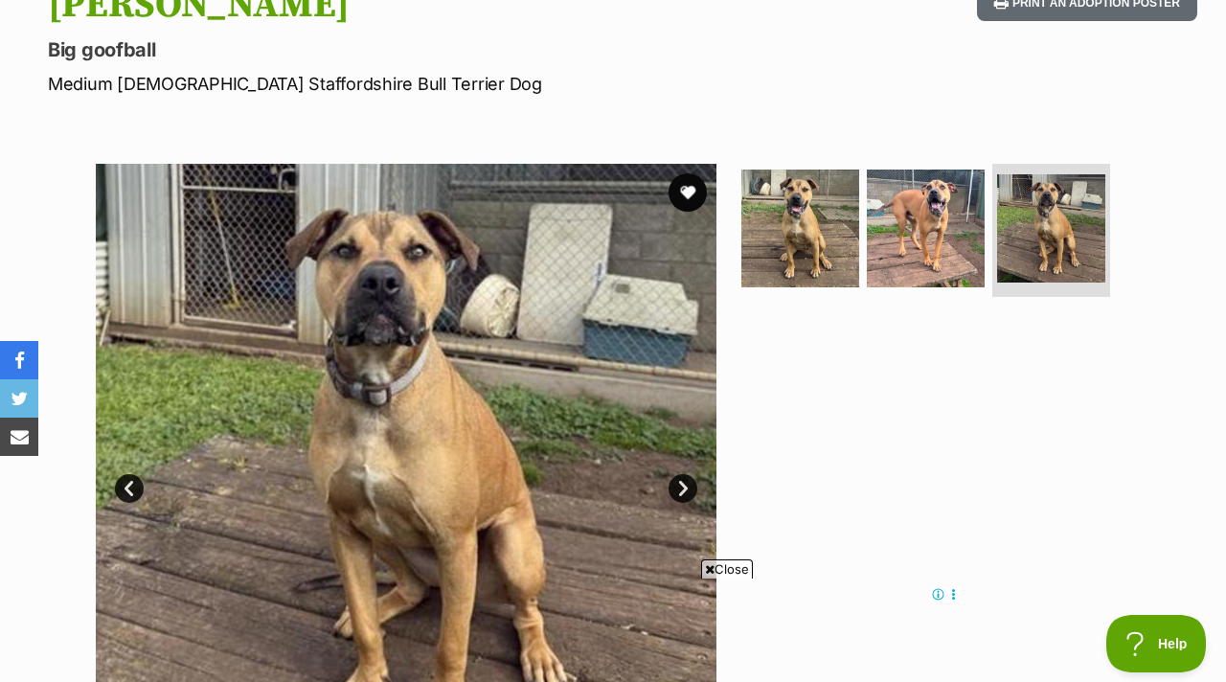
scroll to position [377, 0]
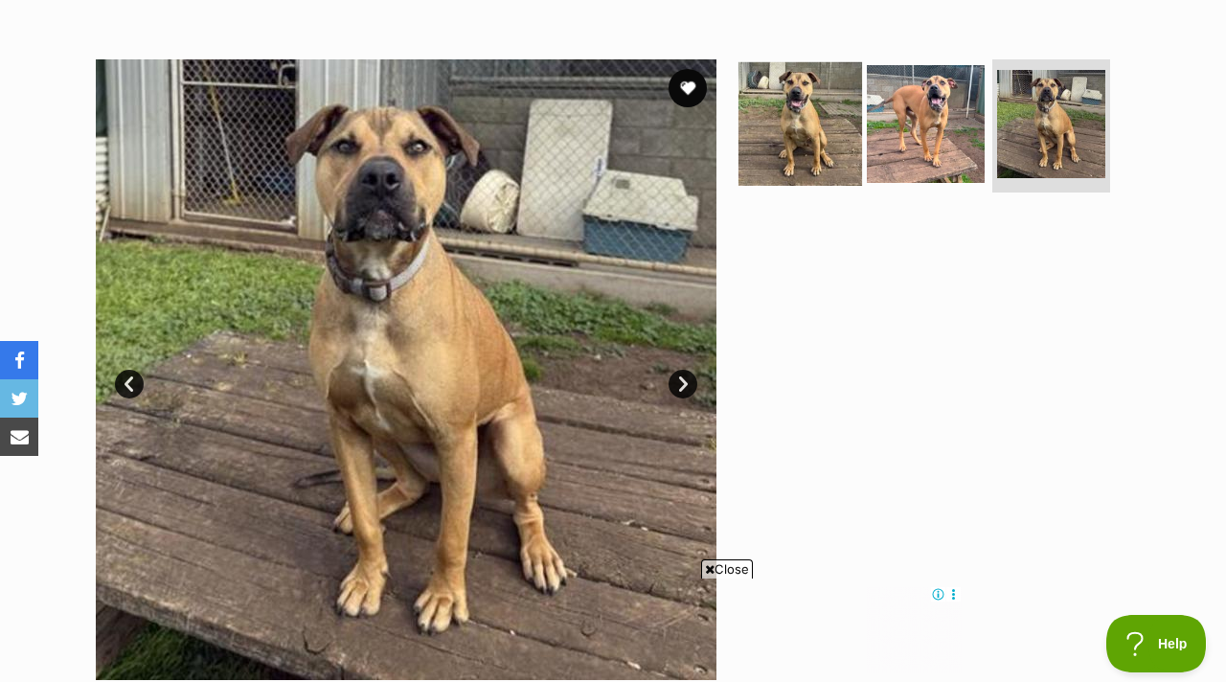
click at [789, 116] on img at bounding box center [800, 123] width 124 height 124
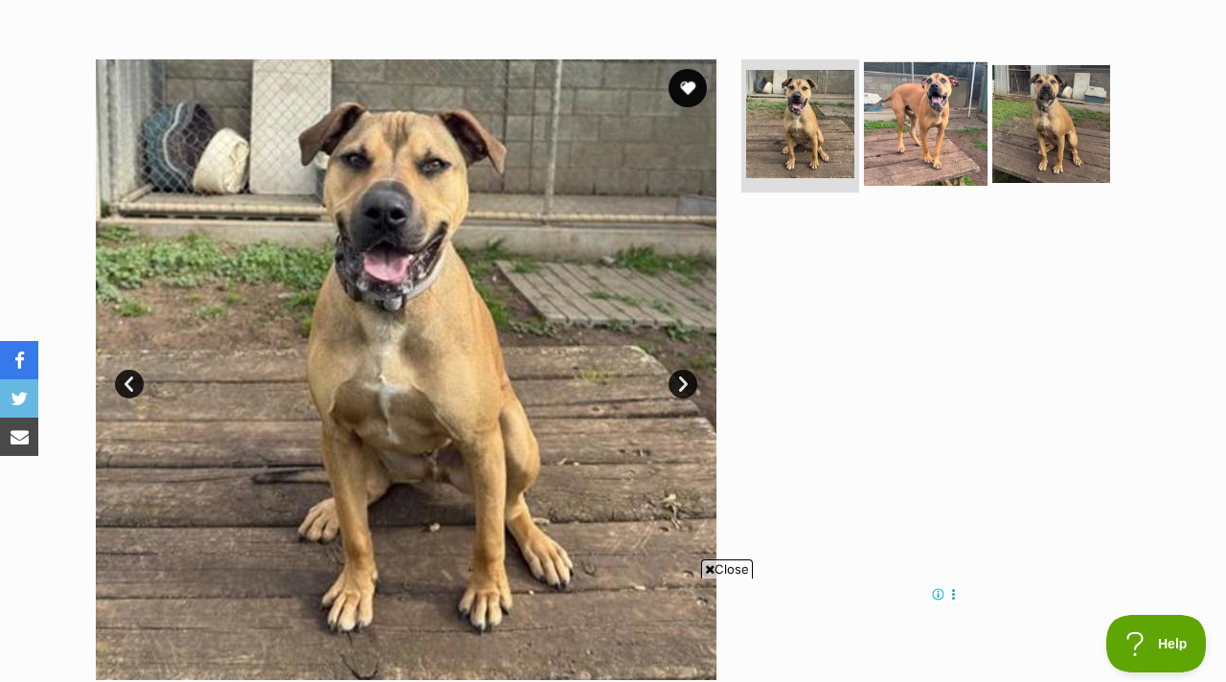
click at [958, 78] on img at bounding box center [926, 123] width 124 height 124
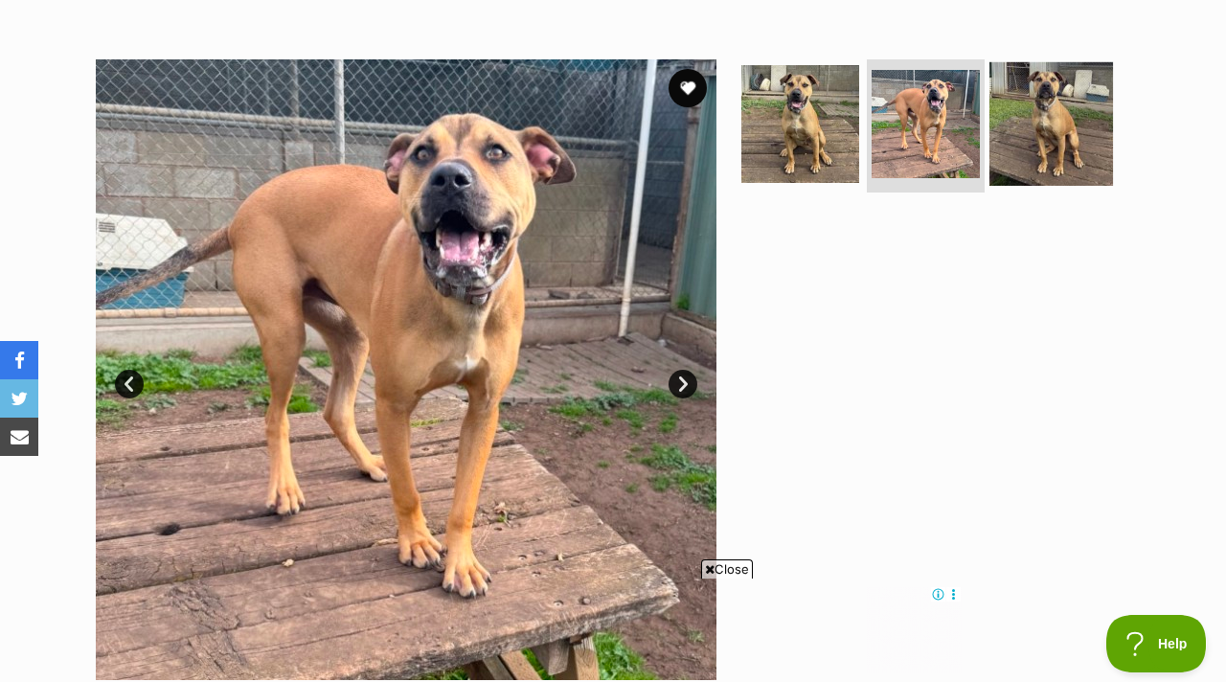
click at [1044, 75] on img at bounding box center [1051, 123] width 124 height 124
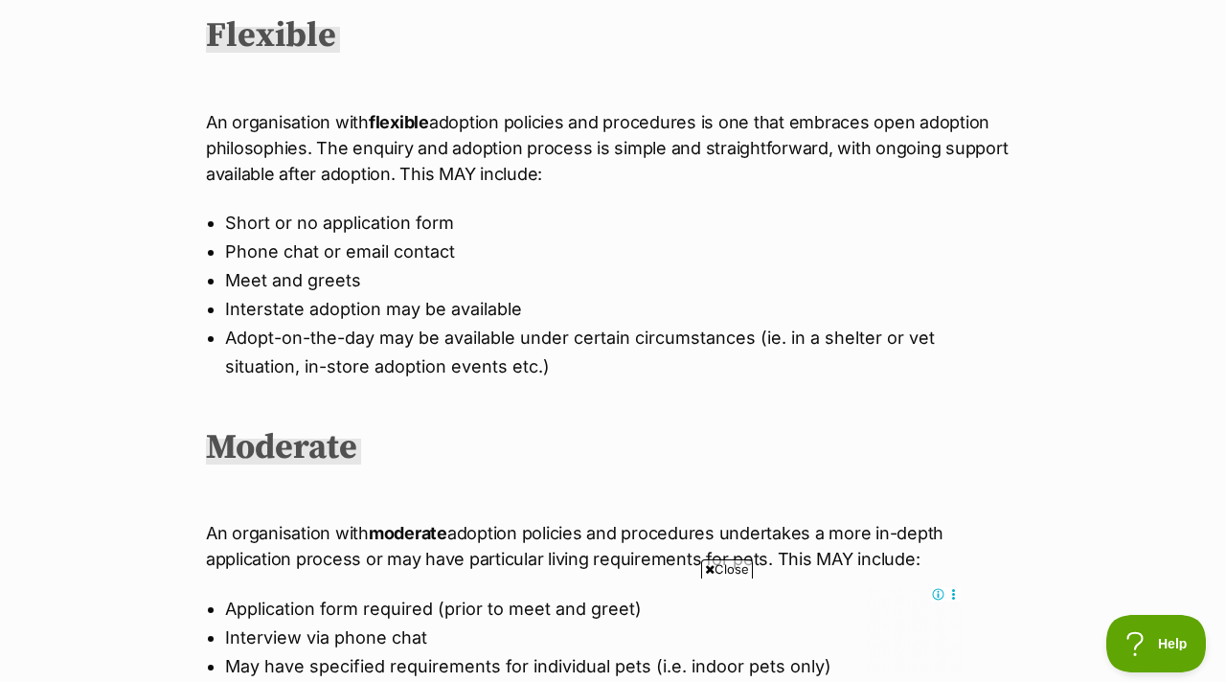
scroll to position [615, 0]
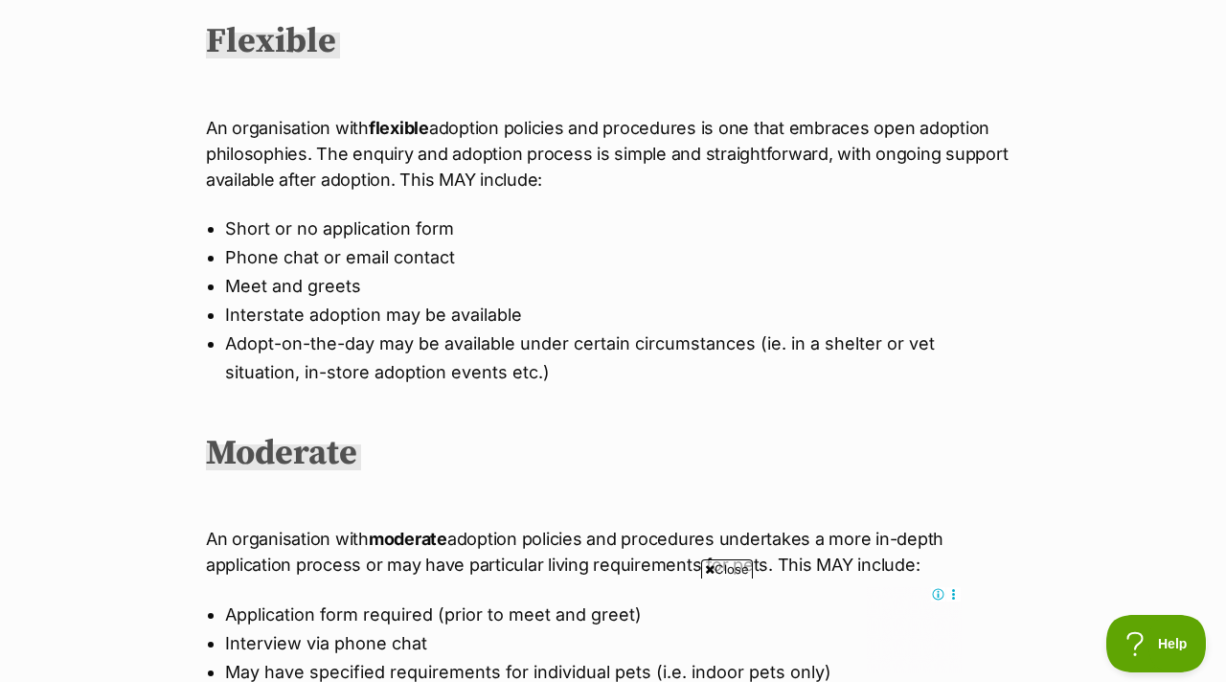
drag, startPoint x: 208, startPoint y: 82, endPoint x: 547, endPoint y: 145, distance: 344.7
click at [547, 145] on p "An organisation with flexible adoption policies and procedures is one that embr…" at bounding box center [613, 154] width 814 height 78
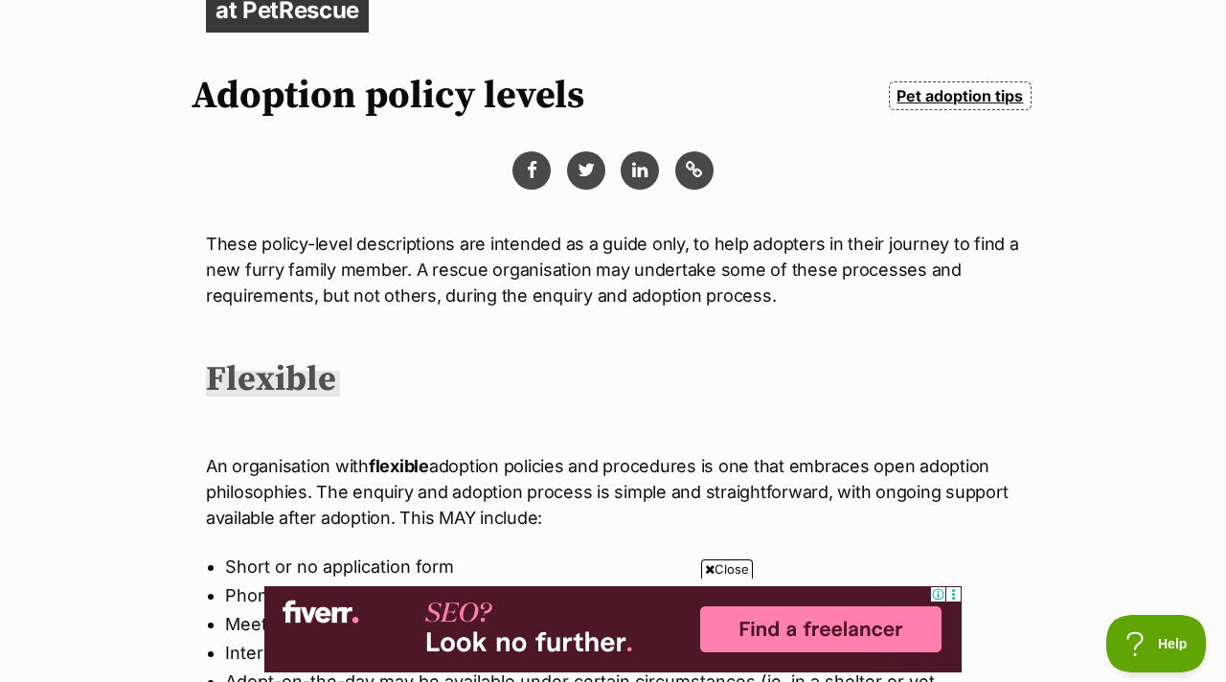
scroll to position [0, 0]
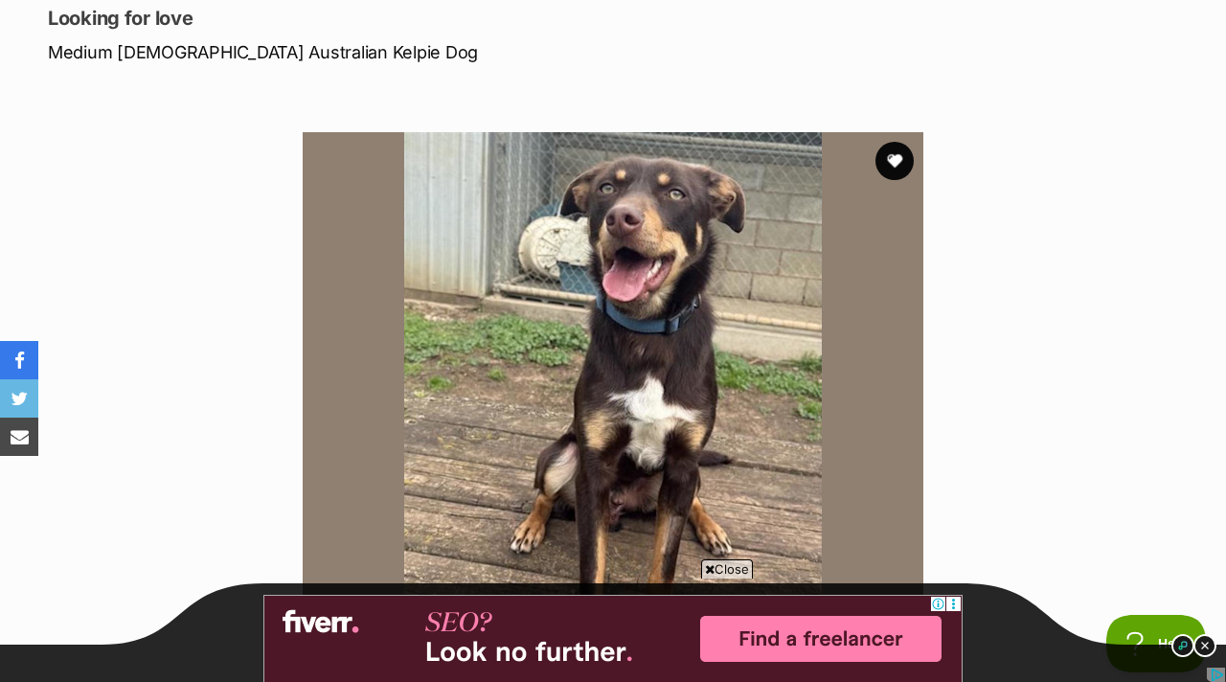
scroll to position [310, 0]
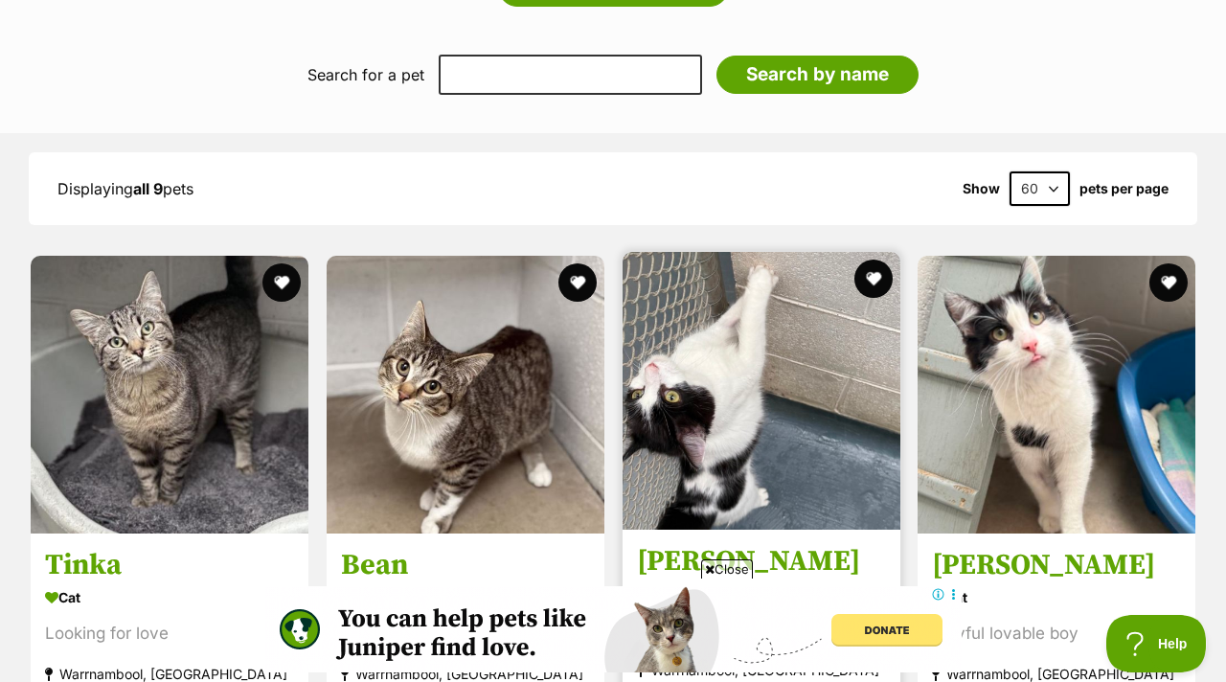
click at [670, 369] on img at bounding box center [761, 391] width 278 height 278
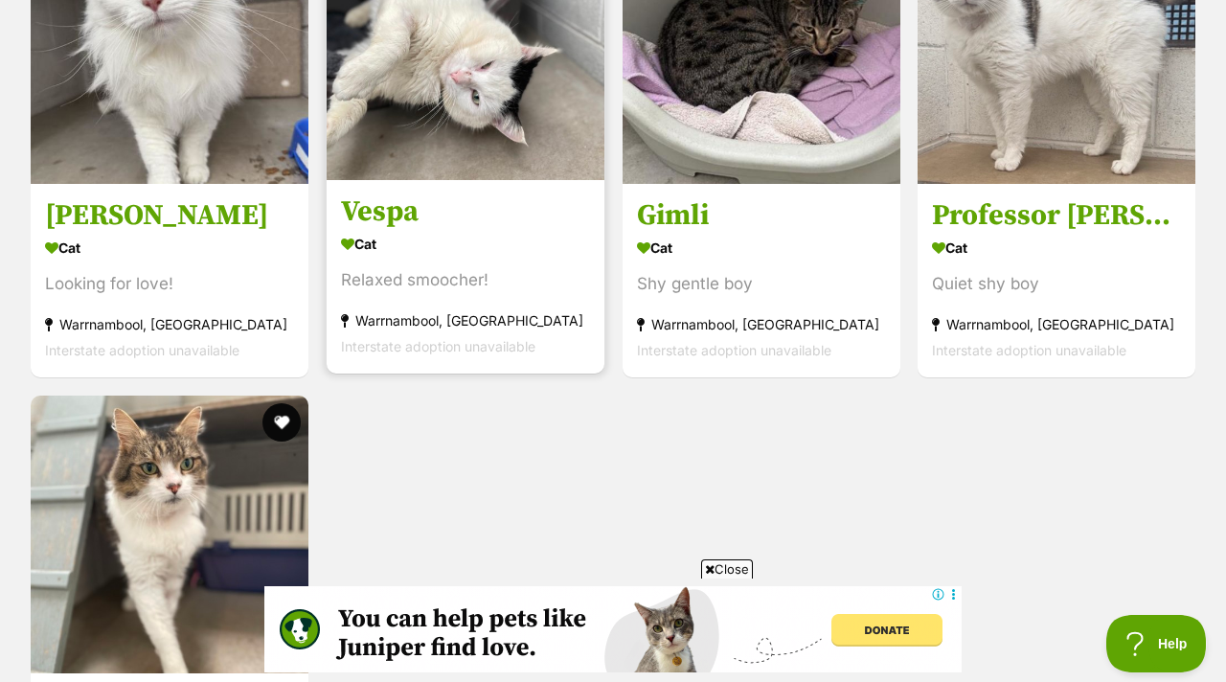
scroll to position [2547, 0]
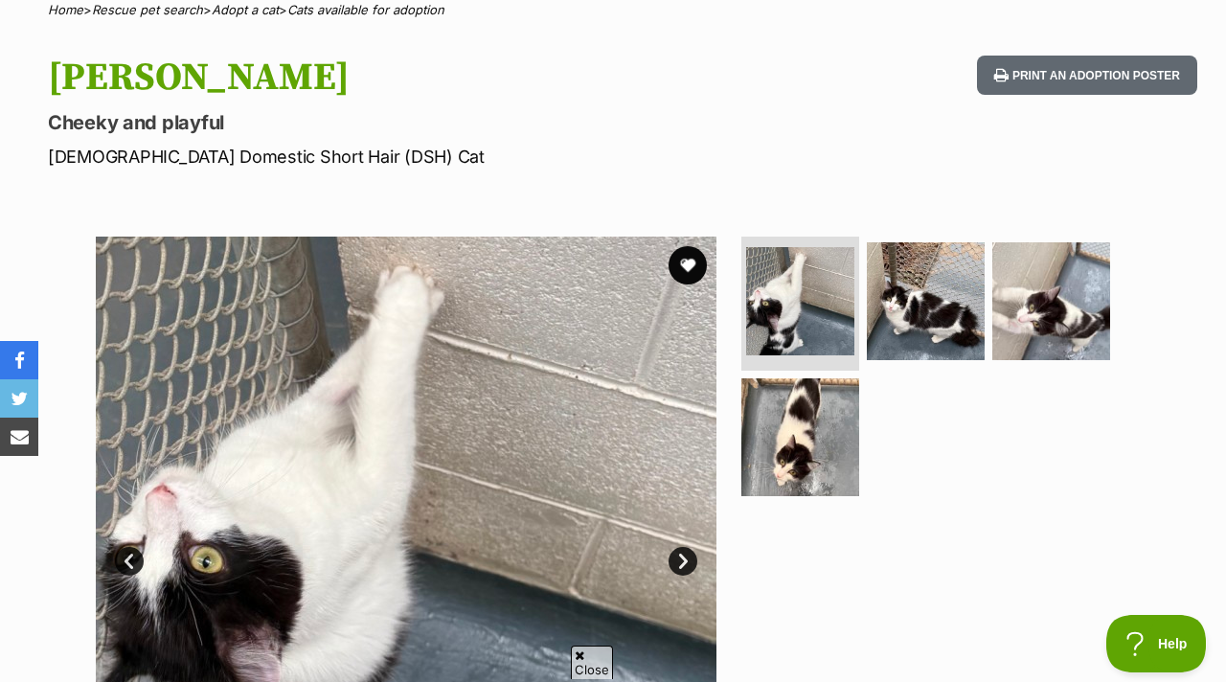
scroll to position [235, 0]
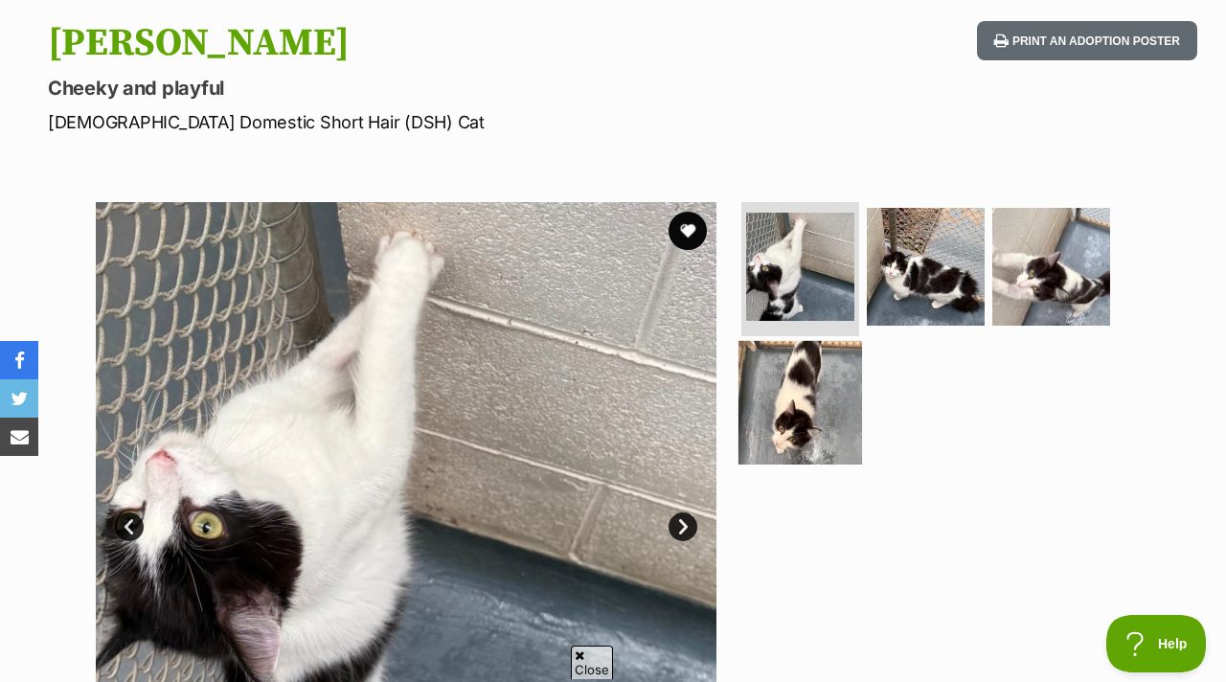
click at [751, 362] on img at bounding box center [800, 402] width 124 height 124
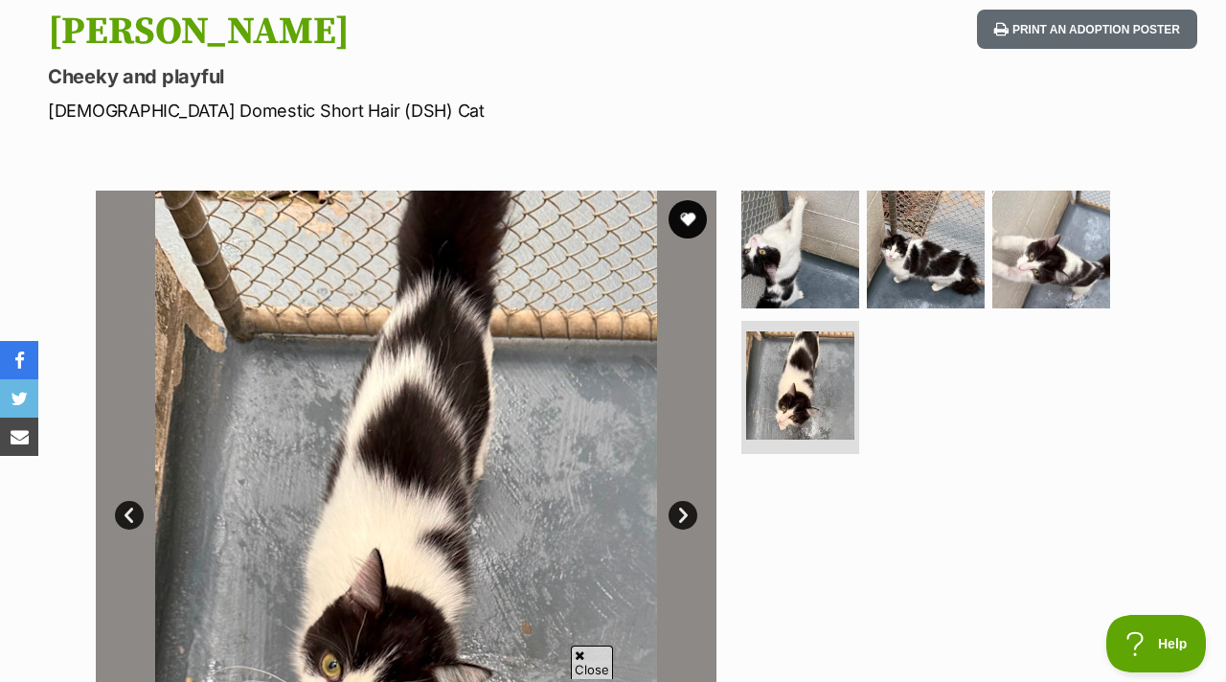
scroll to position [0, 0]
click at [909, 261] on img at bounding box center [926, 250] width 124 height 124
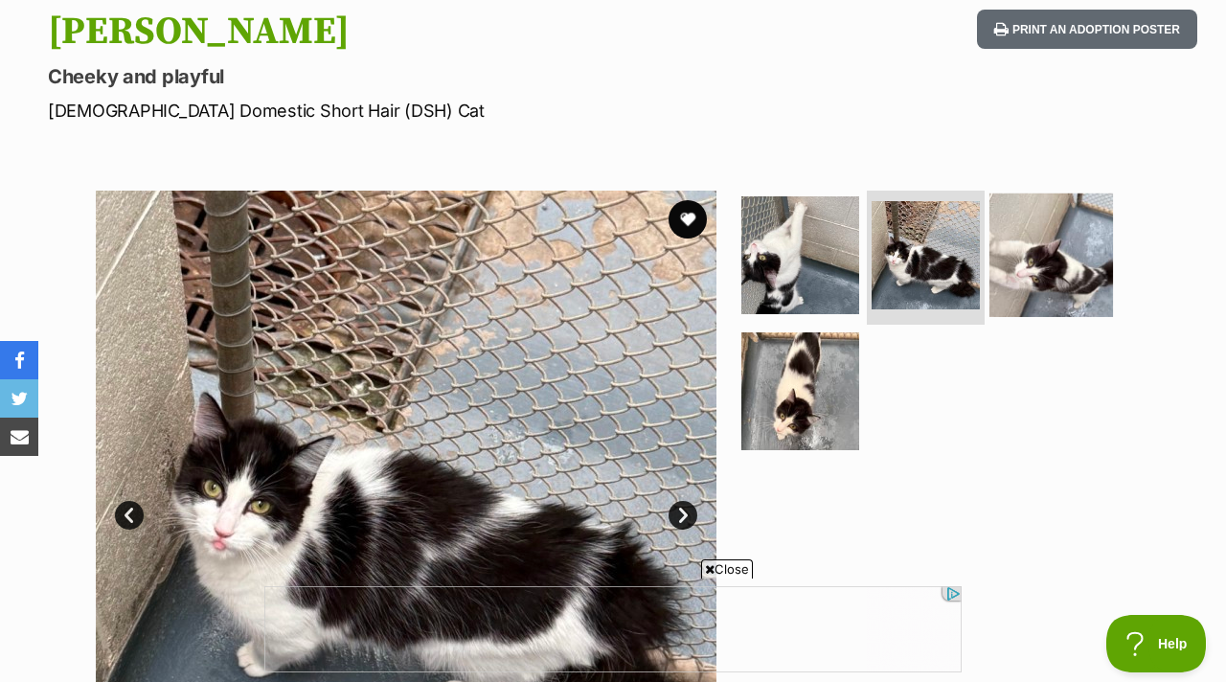
click at [1015, 193] on img at bounding box center [1051, 255] width 124 height 124
